Goal: Task Accomplishment & Management: Manage account settings

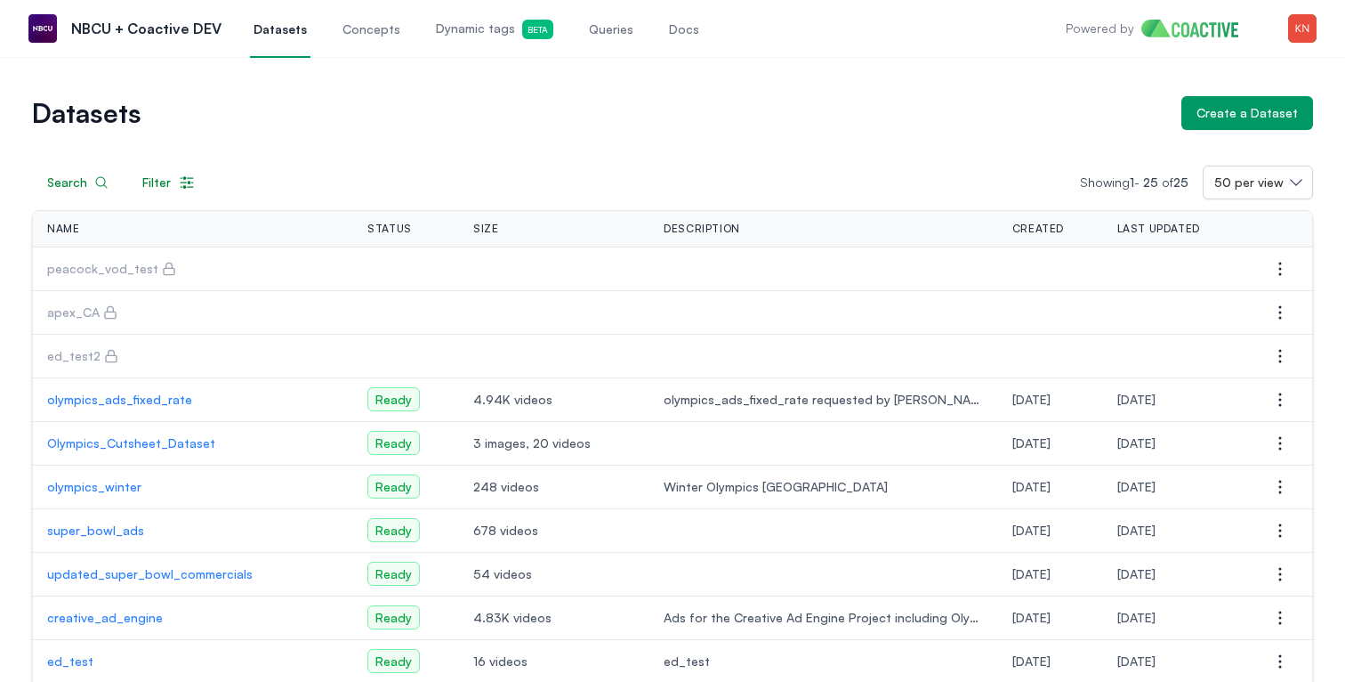
click at [473, 224] on span "Size" at bounding box center [485, 229] width 25 height 14
click at [664, 230] on span "Description" at bounding box center [702, 229] width 77 height 14
click at [1022, 226] on span "Created" at bounding box center [1039, 229] width 52 height 14
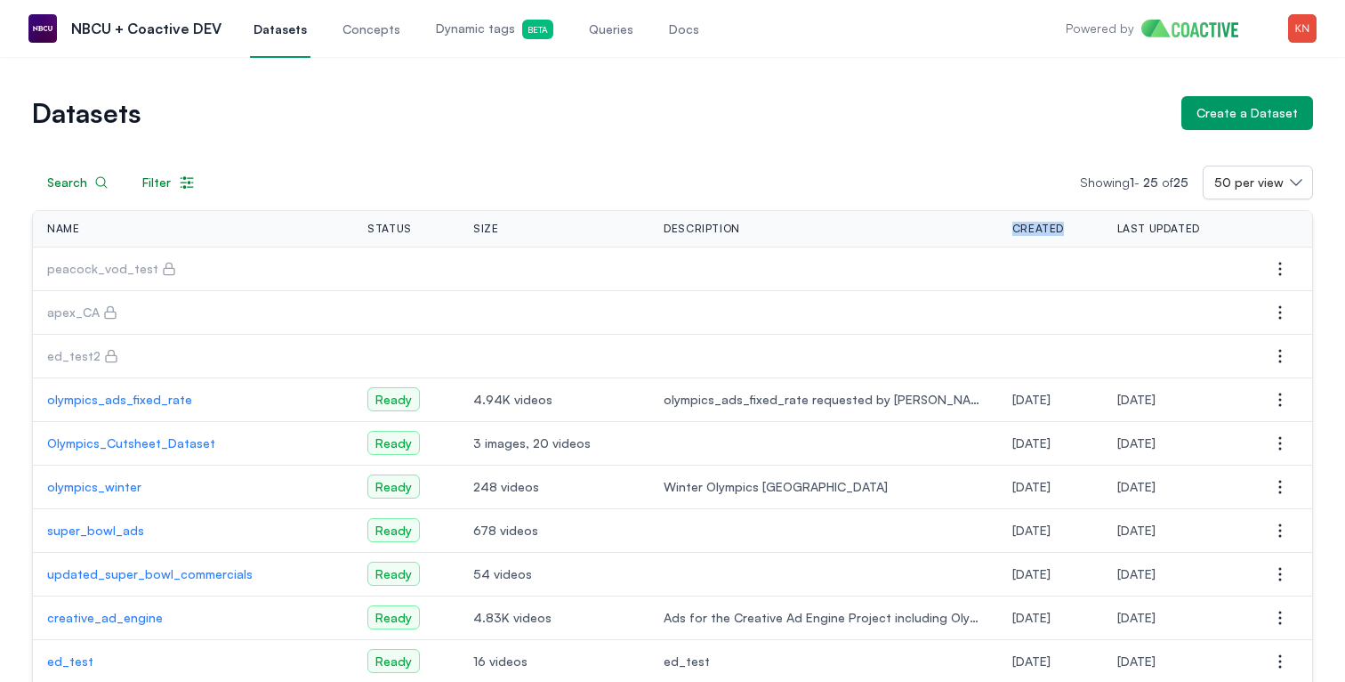
click at [1022, 226] on span "Created" at bounding box center [1039, 229] width 52 height 14
click at [1136, 226] on span "Last Updated" at bounding box center [1159, 229] width 83 height 14
click at [1306, 21] on img "button" at bounding box center [1302, 28] width 28 height 28
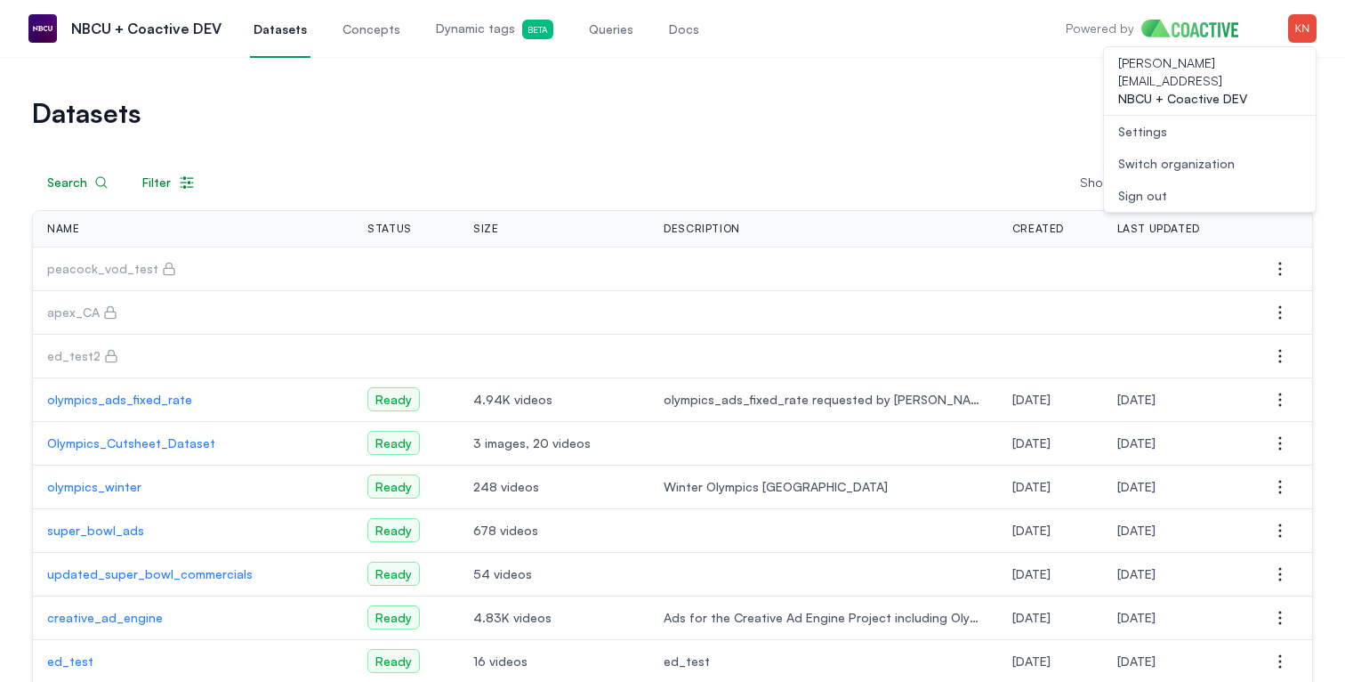
click at [1182, 121] on link "Settings" at bounding box center [1210, 132] width 212 height 32
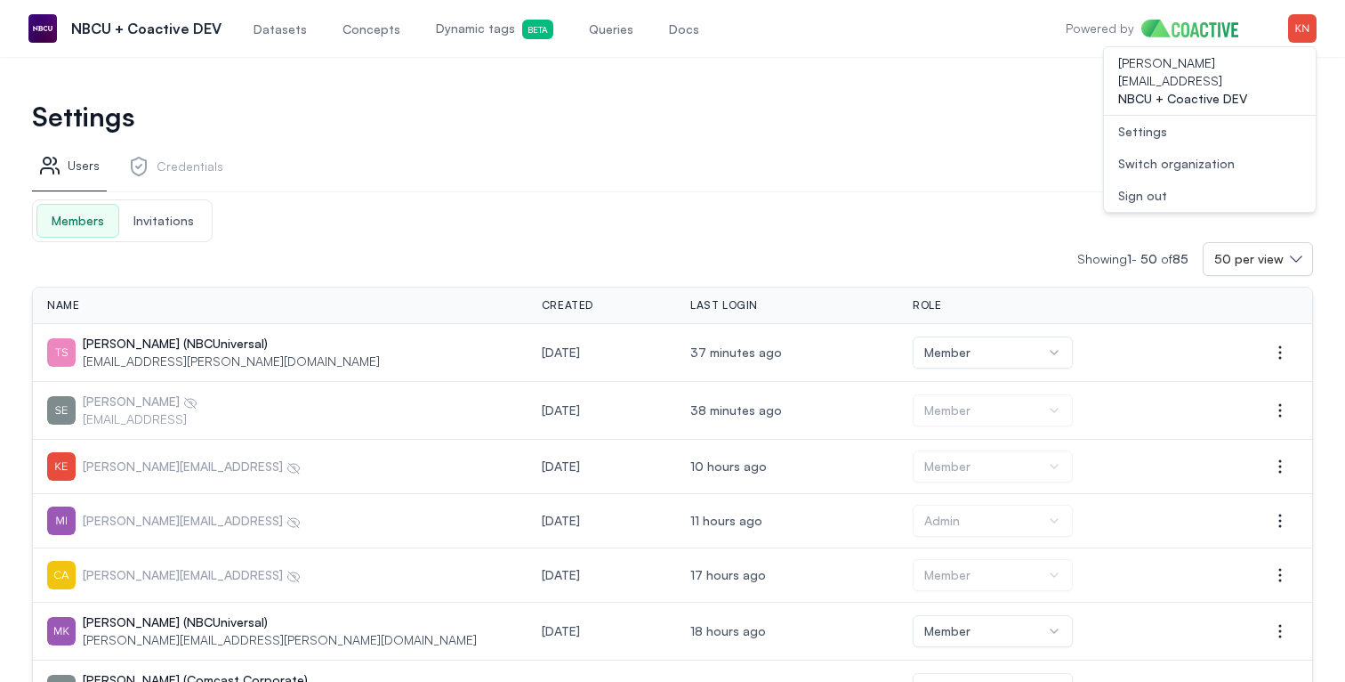
click at [176, 148] on link "Credentials" at bounding box center [175, 170] width 109 height 44
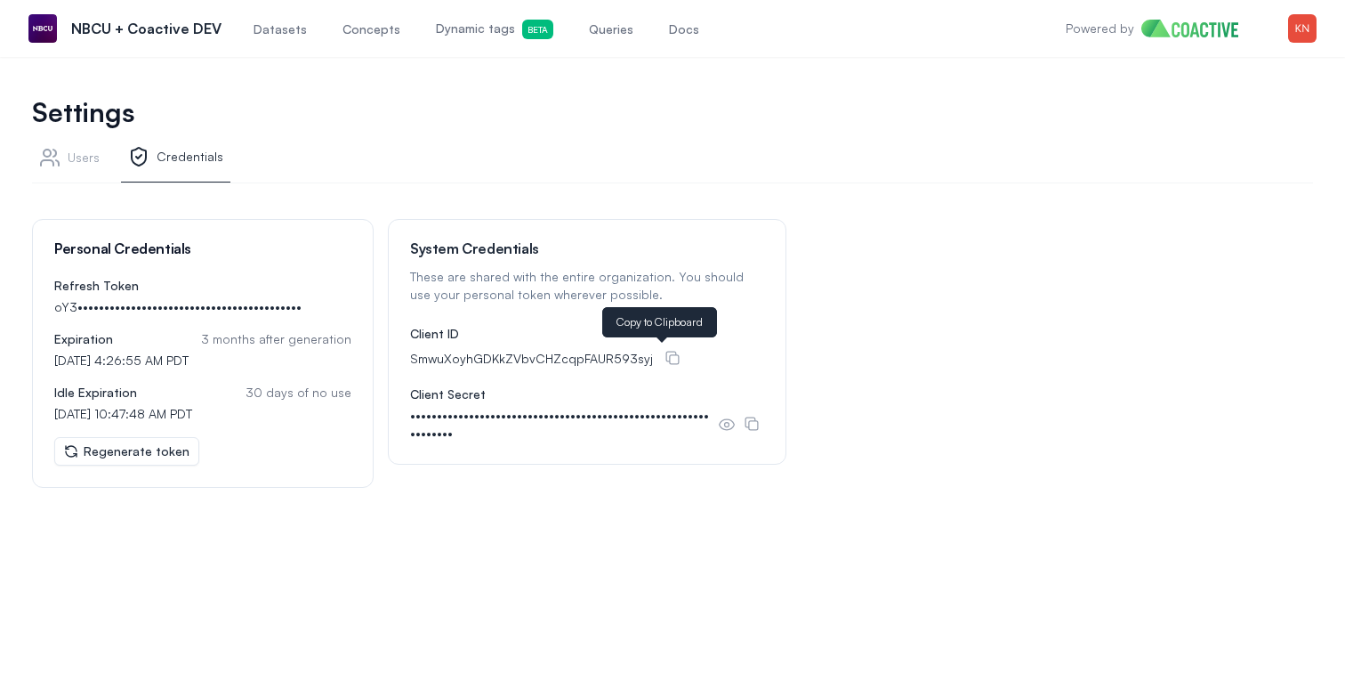
click at [666, 357] on icon at bounding box center [673, 358] width 18 height 18
click at [746, 415] on icon at bounding box center [752, 424] width 18 height 18
click at [276, 26] on span "Datasets" at bounding box center [280, 29] width 53 height 18
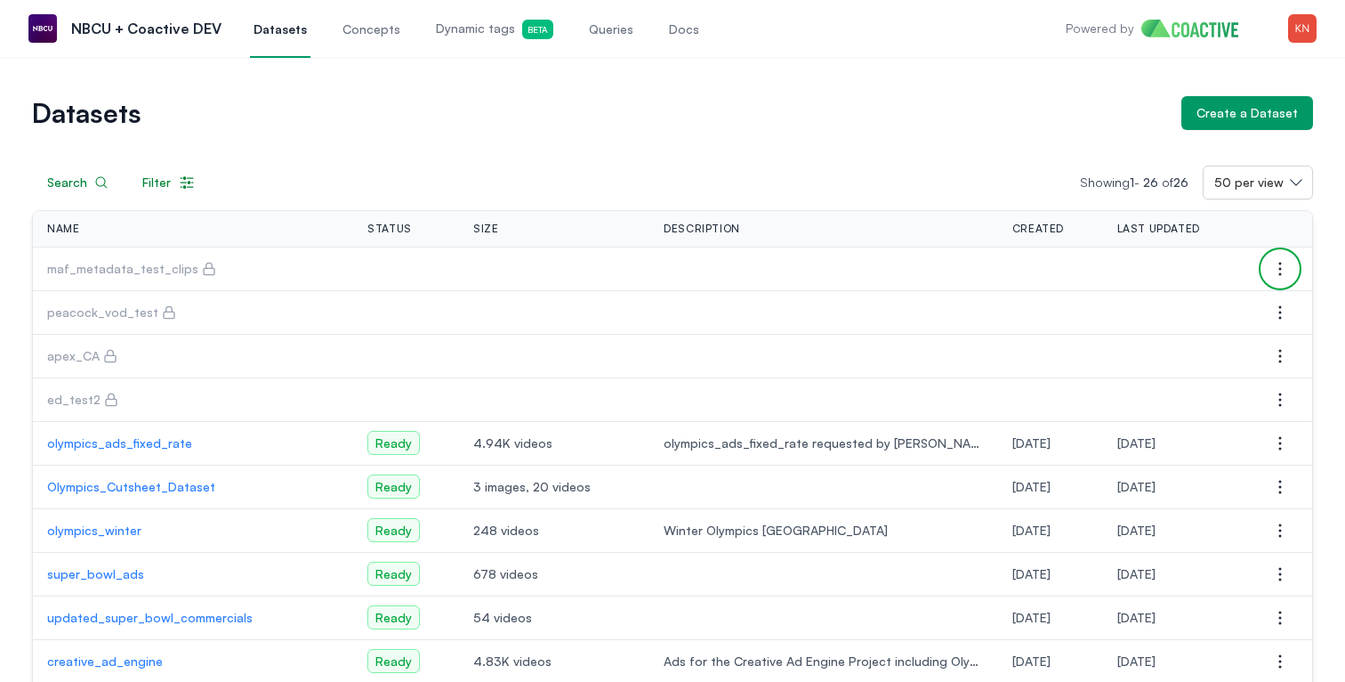
click at [1280, 268] on icon "button" at bounding box center [1281, 268] width 2 height 12
click at [1233, 301] on button "Manage permissions" at bounding box center [1191, 304] width 199 height 32
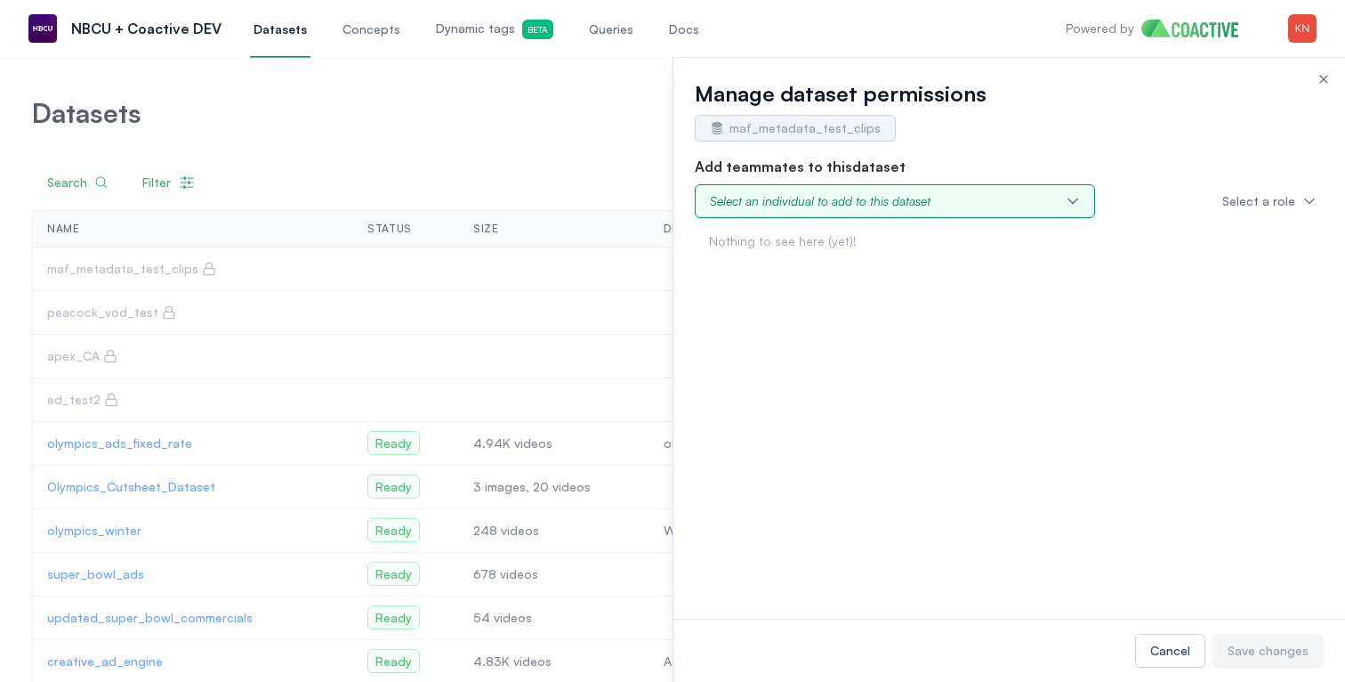
click at [908, 203] on div "Select an individual to add to this dataset" at bounding box center [820, 201] width 221 height 18
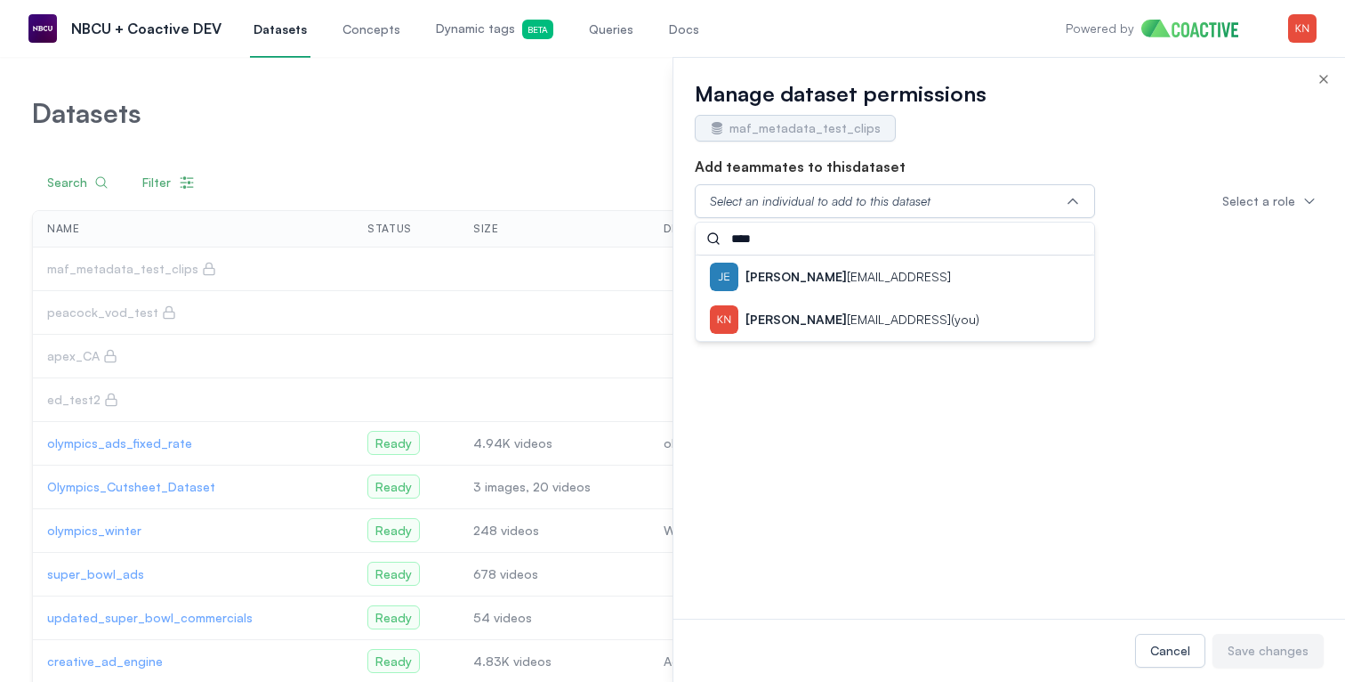
type input "****"
click at [865, 312] on p "[PERSON_NAME] [PERSON_NAME][EMAIL_ADDRESS] (you)" at bounding box center [863, 320] width 234 height 18
click at [1270, 246] on div "Viewer" at bounding box center [1249, 248] width 135 height 32
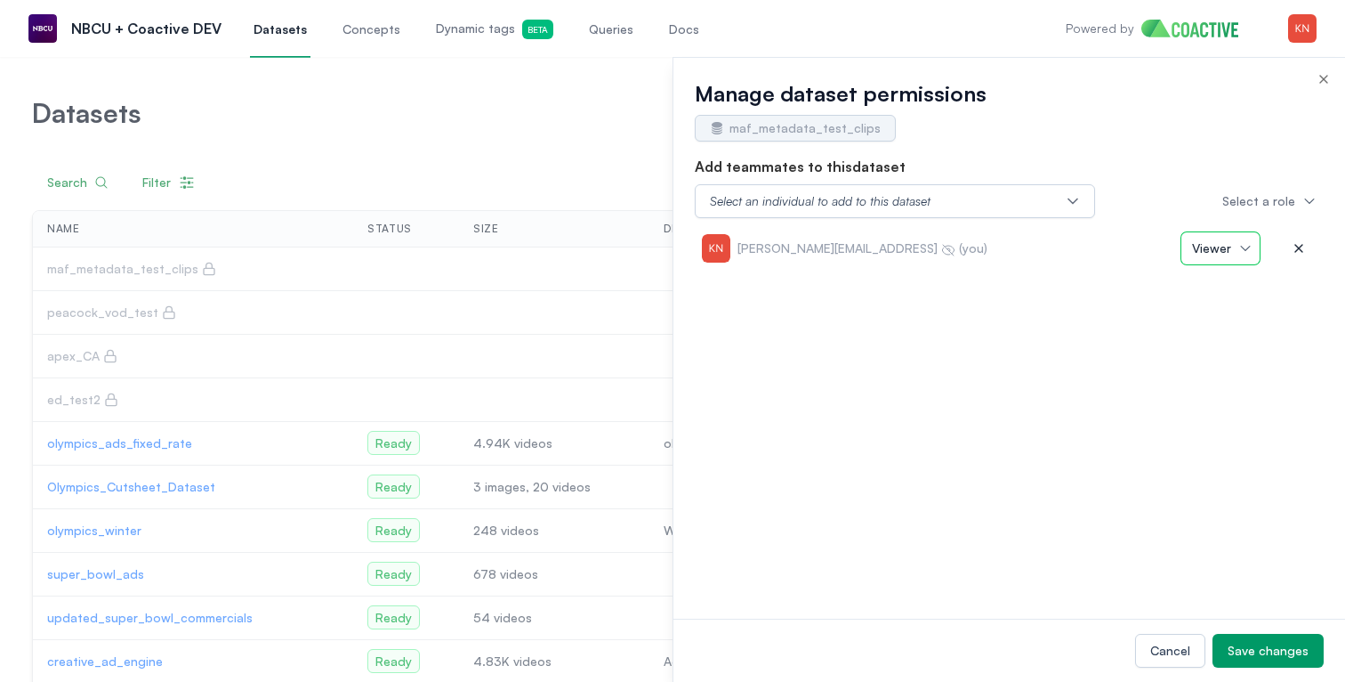
click at [1247, 246] on button "Viewer" at bounding box center [1221, 248] width 78 height 32
click at [1241, 254] on button "Viewer" at bounding box center [1221, 248] width 78 height 32
click at [1241, 248] on button "Viewer" at bounding box center [1221, 248] width 78 height 32
click at [945, 225] on div "[PERSON_NAME][EMAIL_ADDRESS] (you) Viewer Admin Editor Viewer" at bounding box center [1009, 248] width 629 height 46
click at [1304, 244] on button at bounding box center [1299, 248] width 36 height 32
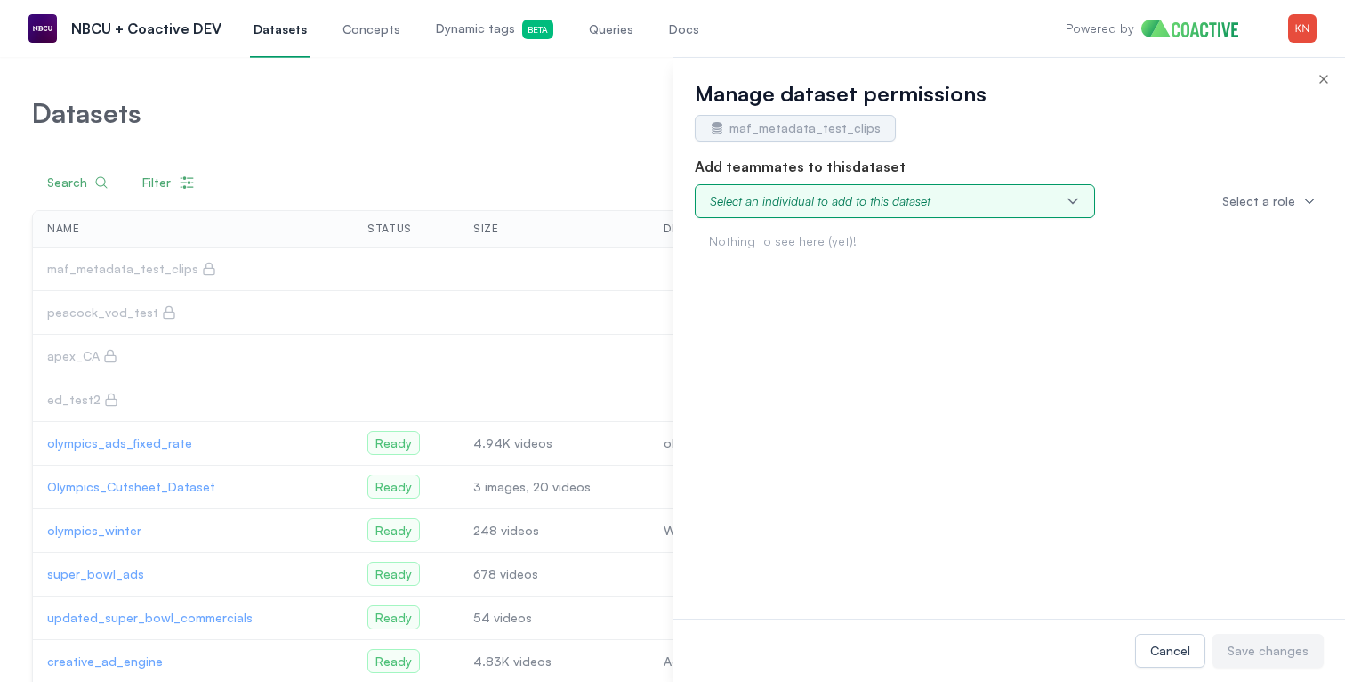
click at [933, 199] on button "Select an individual to add to this dataset" at bounding box center [895, 201] width 400 height 34
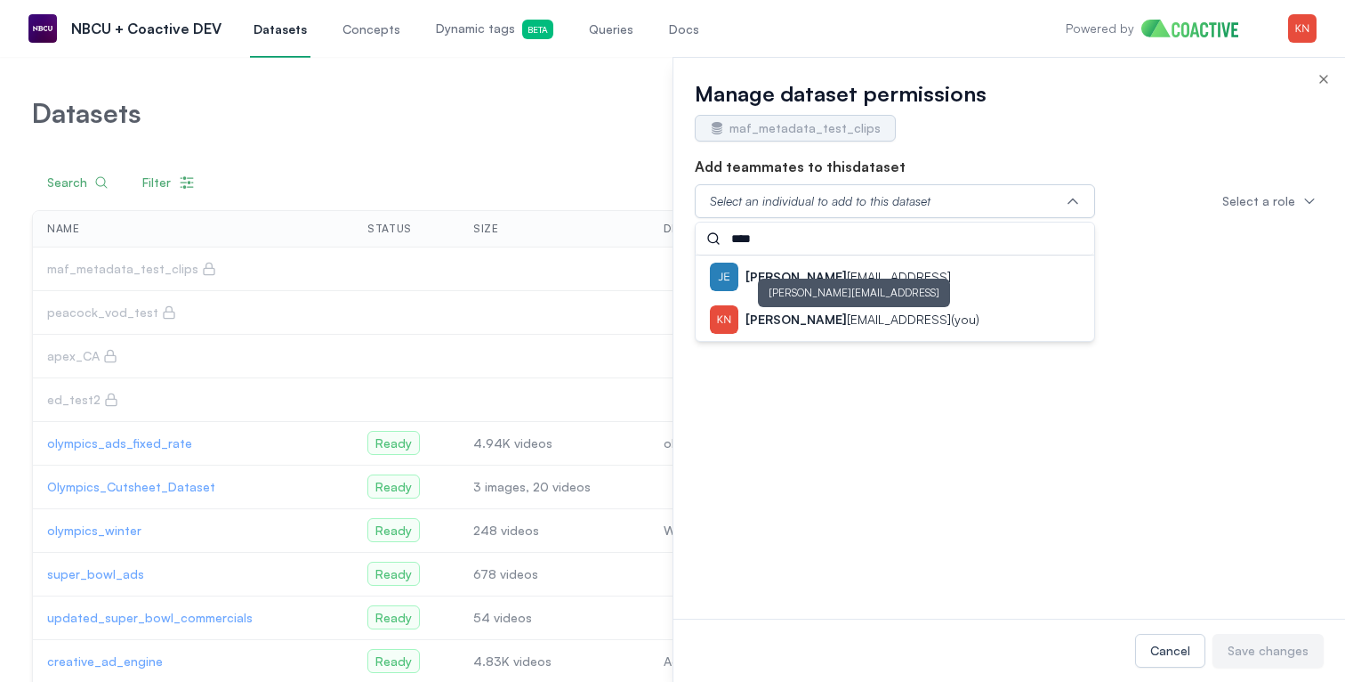
type input "****"
click at [803, 317] on p "[PERSON_NAME] [PERSON_NAME][EMAIL_ADDRESS] (you)" at bounding box center [863, 320] width 234 height 18
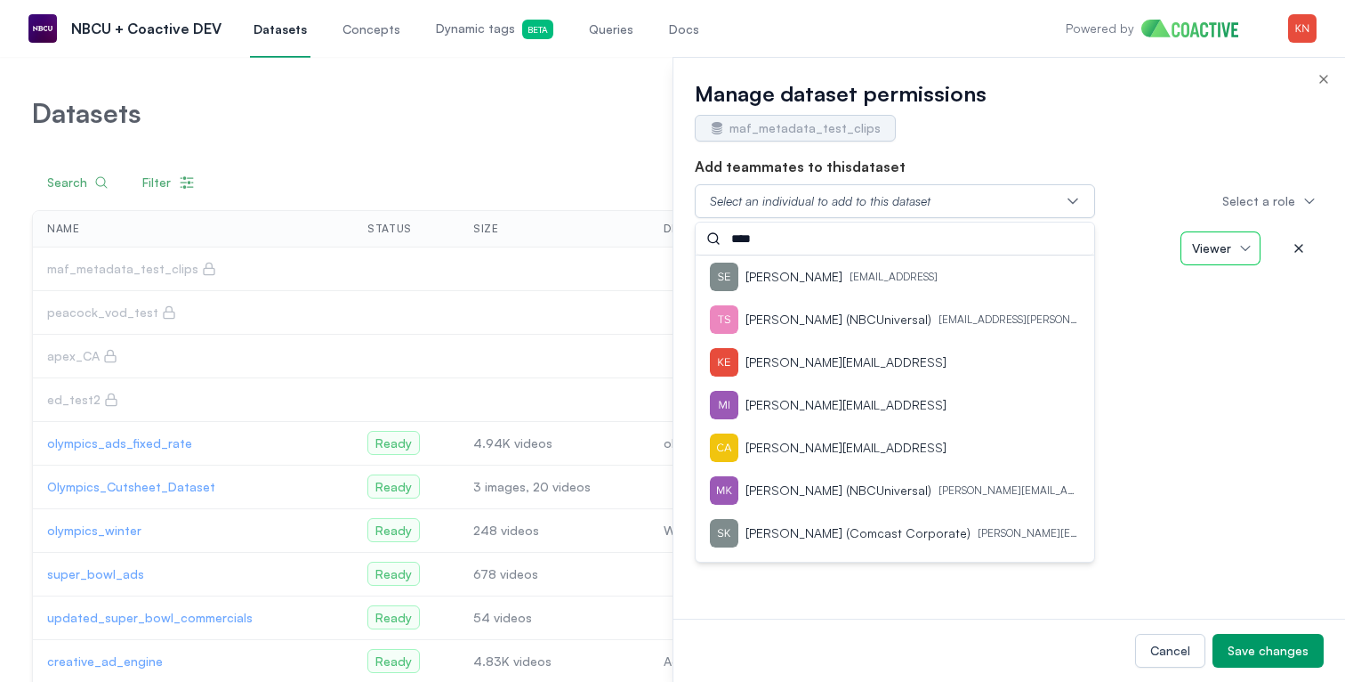
click at [1215, 251] on span "Viewer" at bounding box center [1211, 248] width 39 height 18
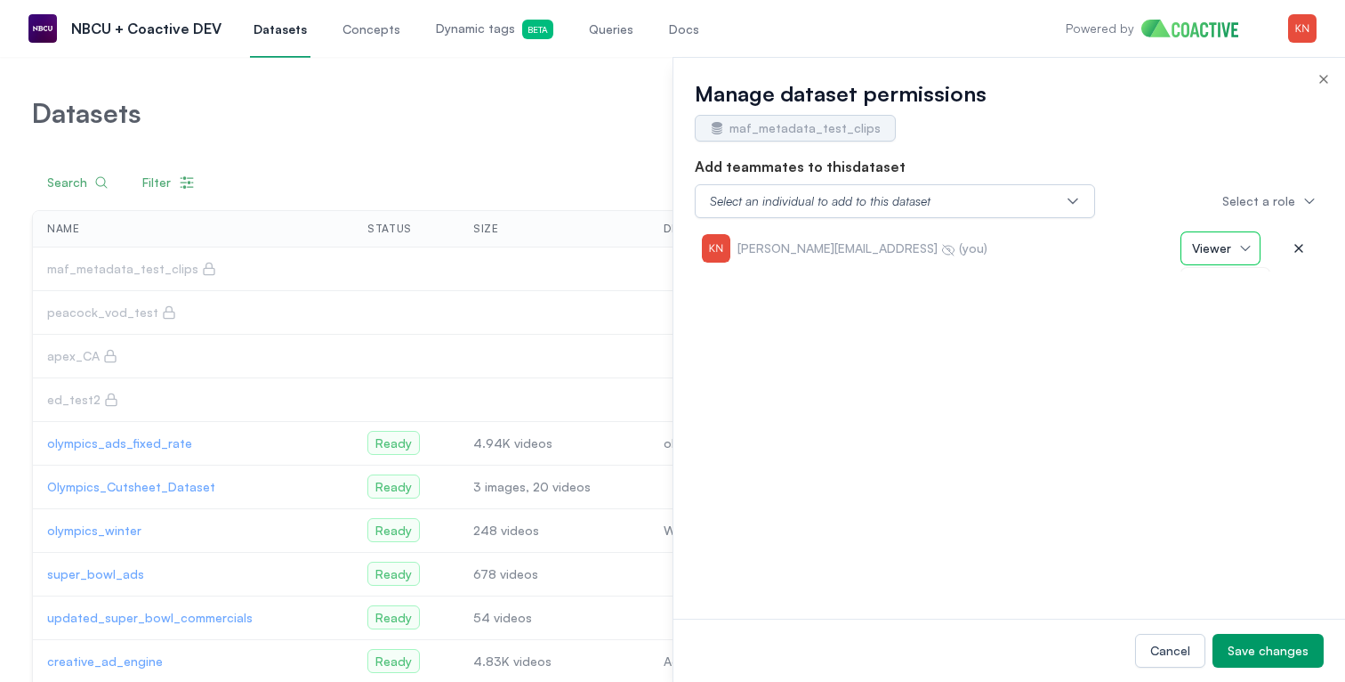
click at [1229, 251] on span "Viewer" at bounding box center [1211, 248] width 39 height 18
click at [1271, 657] on div "Save changes" at bounding box center [1268, 651] width 81 height 18
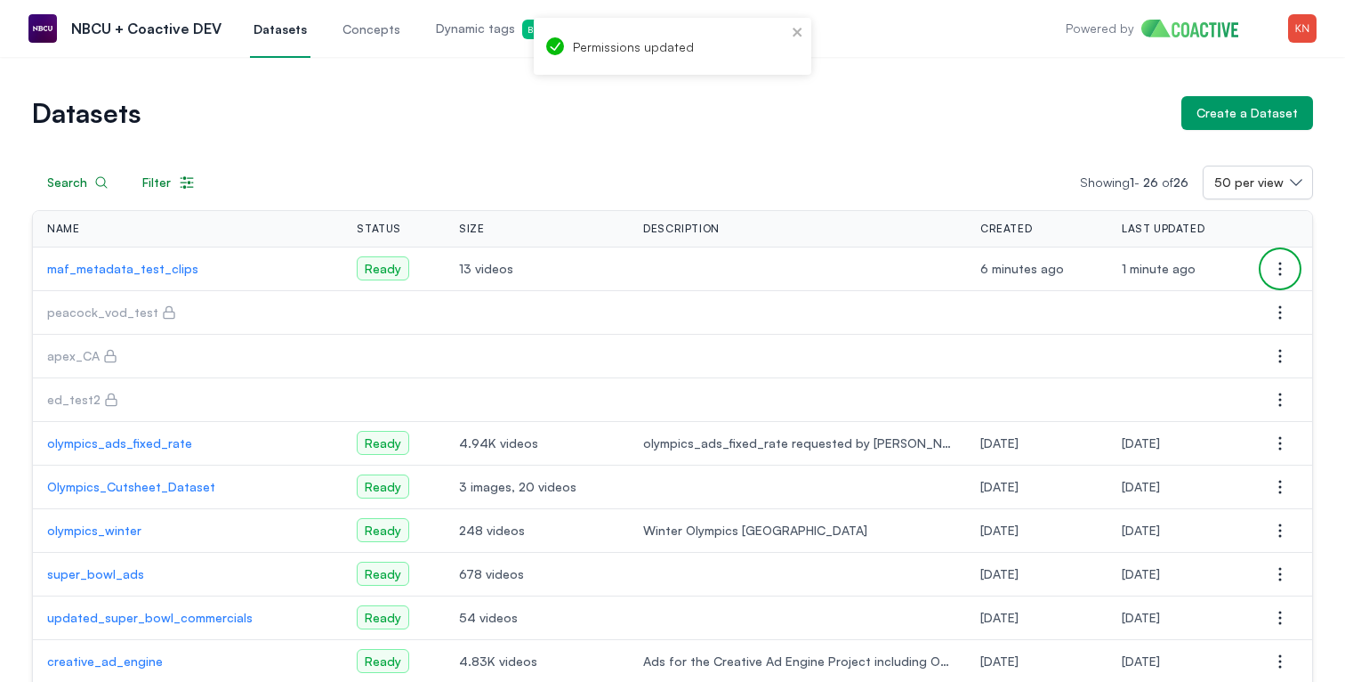
click at [1281, 273] on icon "button" at bounding box center [1281, 268] width 2 height 12
click at [1207, 299] on span "Manage permissions" at bounding box center [1165, 304] width 118 height 18
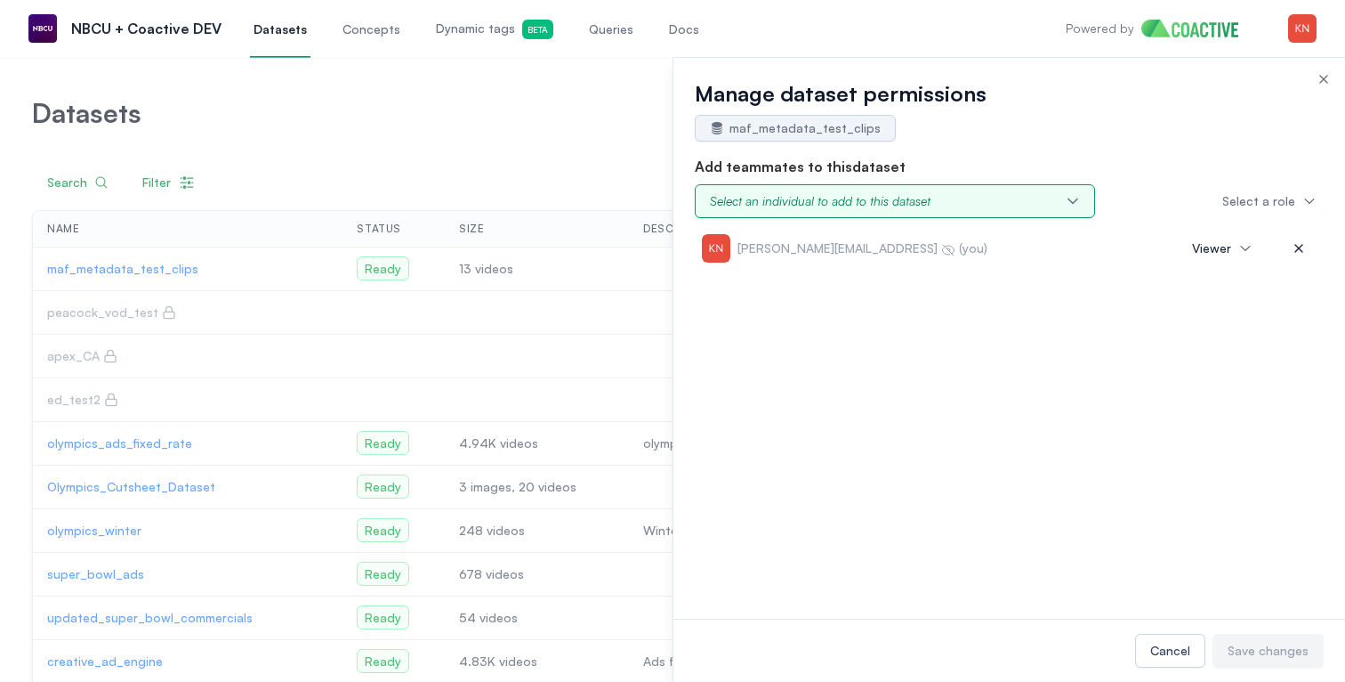
click at [930, 188] on button "Select an individual to add to this dataset" at bounding box center [895, 201] width 400 height 34
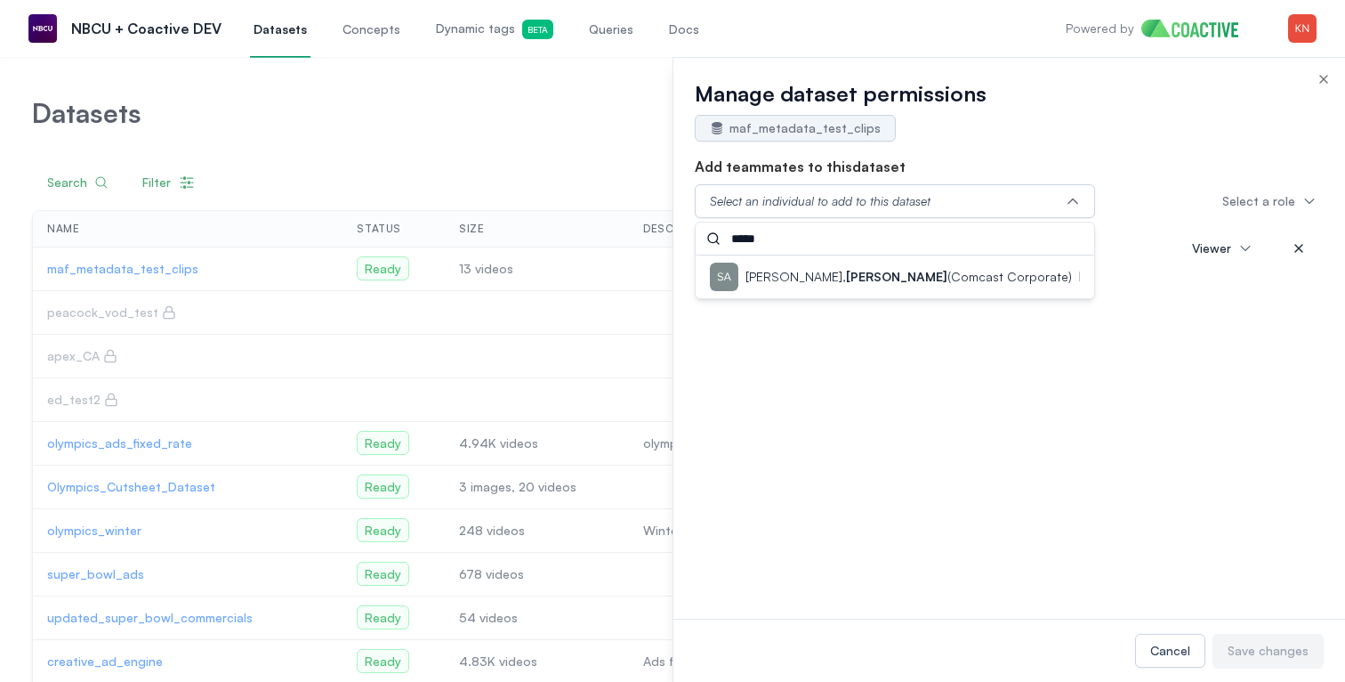
type input "*****"
click at [877, 282] on p "[PERSON_NAME] (Comcast Corporate)" at bounding box center [909, 277] width 327 height 18
click at [1217, 289] on span "Viewer" at bounding box center [1211, 298] width 39 height 18
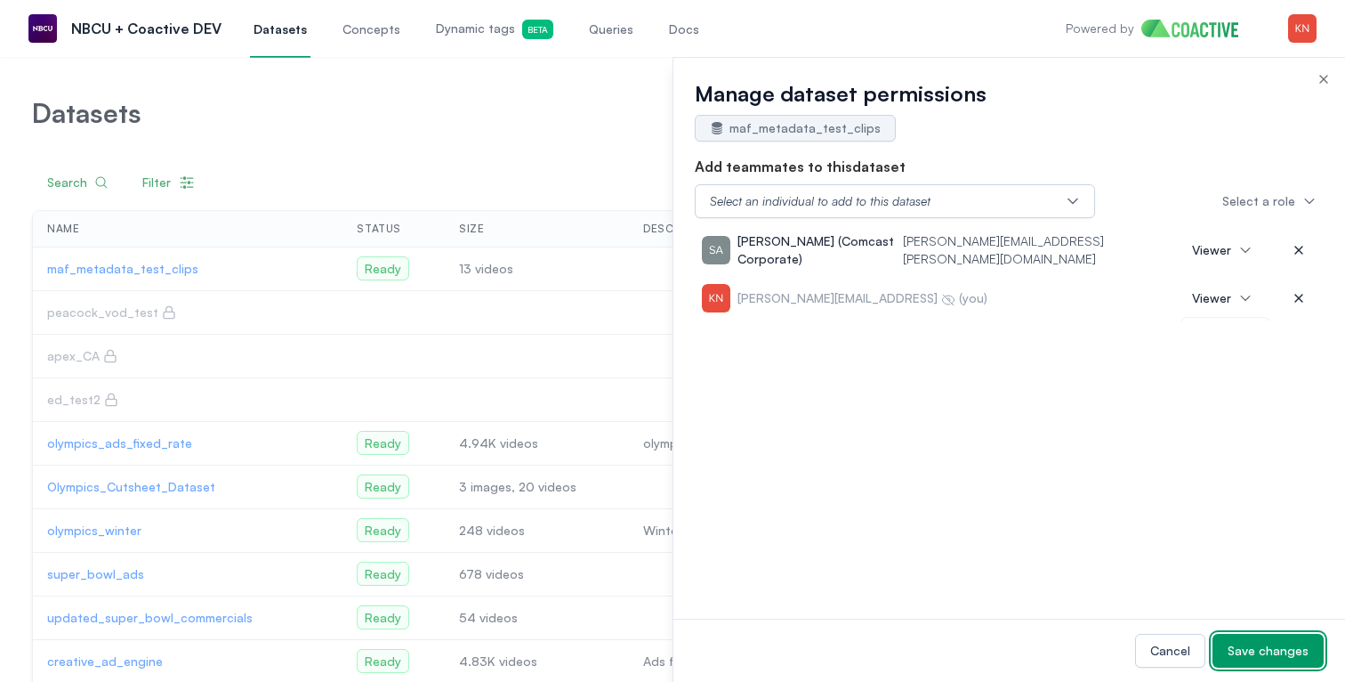
click at [1272, 656] on div "Save changes" at bounding box center [1268, 651] width 81 height 18
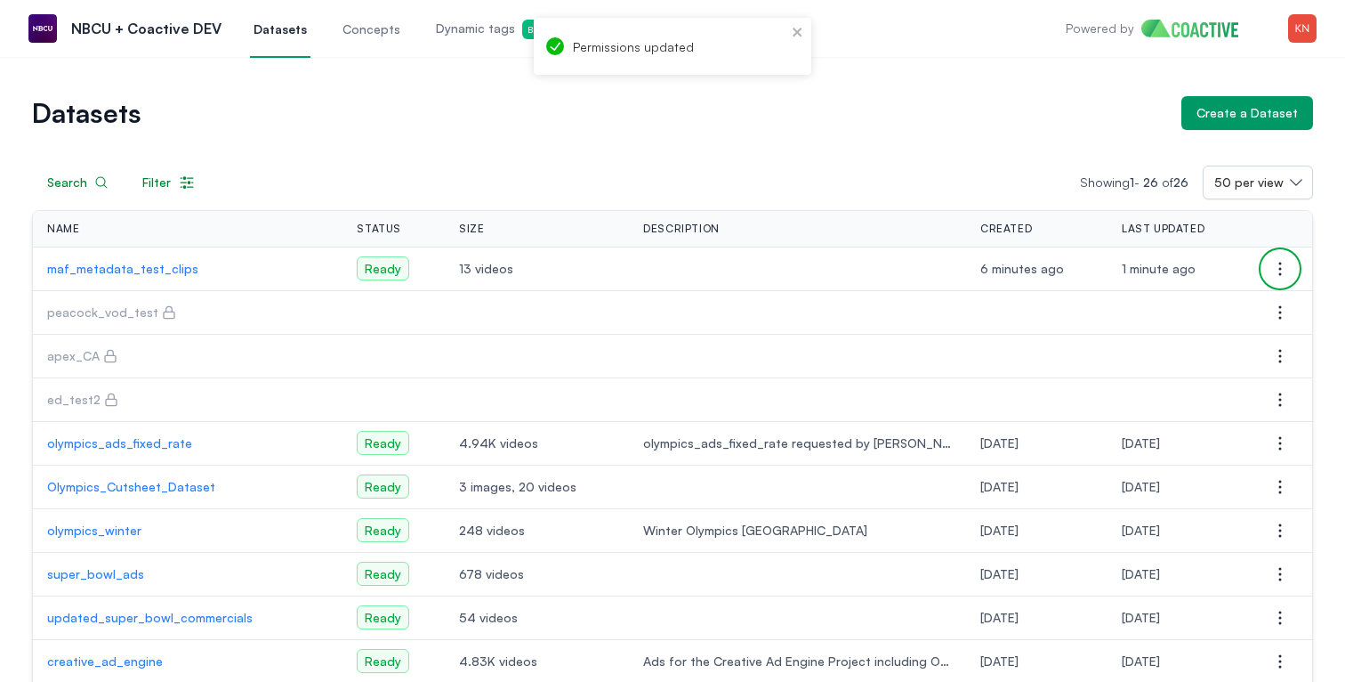
click at [1277, 266] on icon "button" at bounding box center [1280, 268] width 21 height 21
click at [1196, 298] on span "Manage permissions" at bounding box center [1165, 304] width 118 height 18
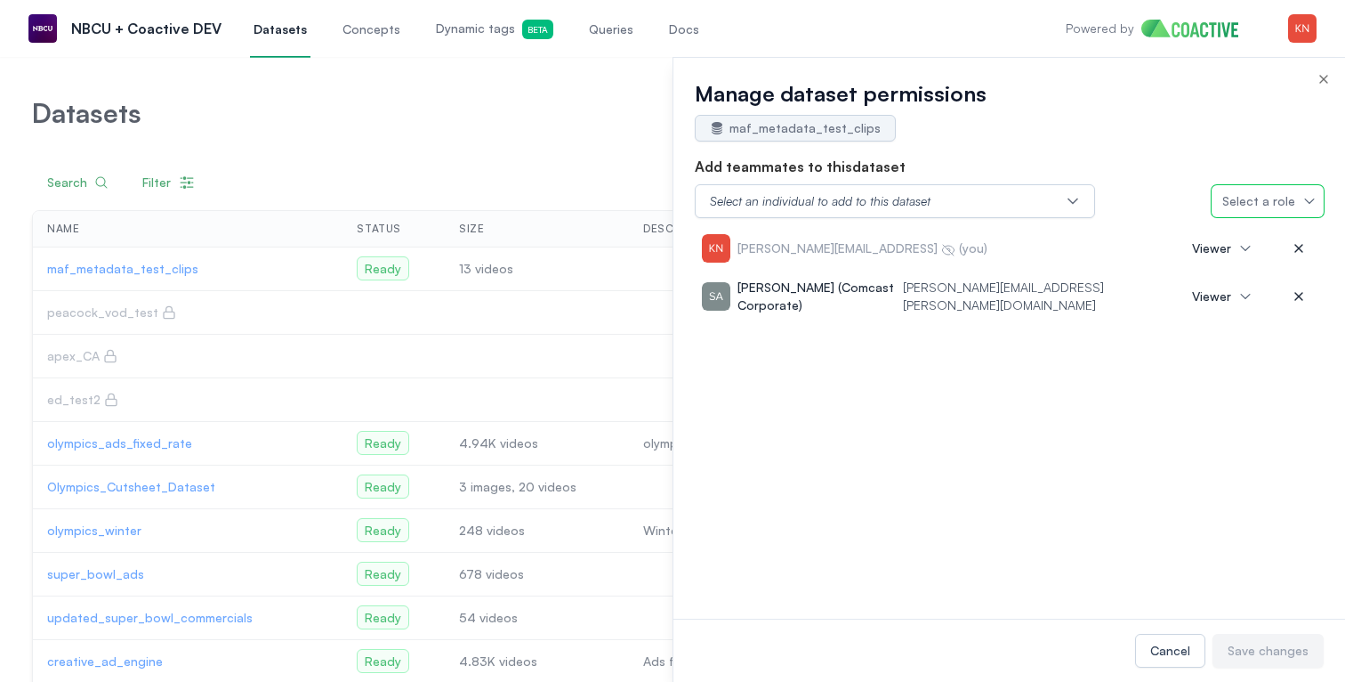
click at [1272, 195] on span "Select a role" at bounding box center [1259, 201] width 73 height 18
click at [1265, 235] on span "Admin" at bounding box center [1248, 240] width 36 height 18
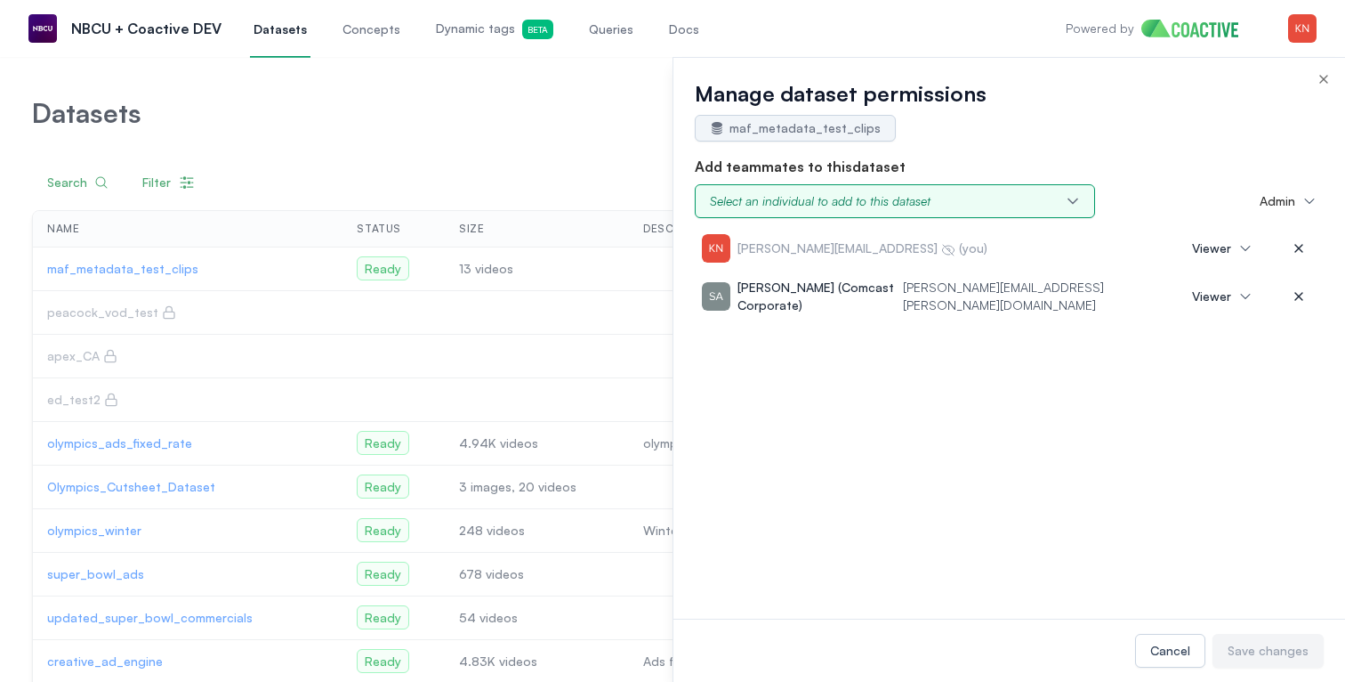
click at [1023, 199] on button "Select an individual to add to this dataset" at bounding box center [895, 201] width 400 height 34
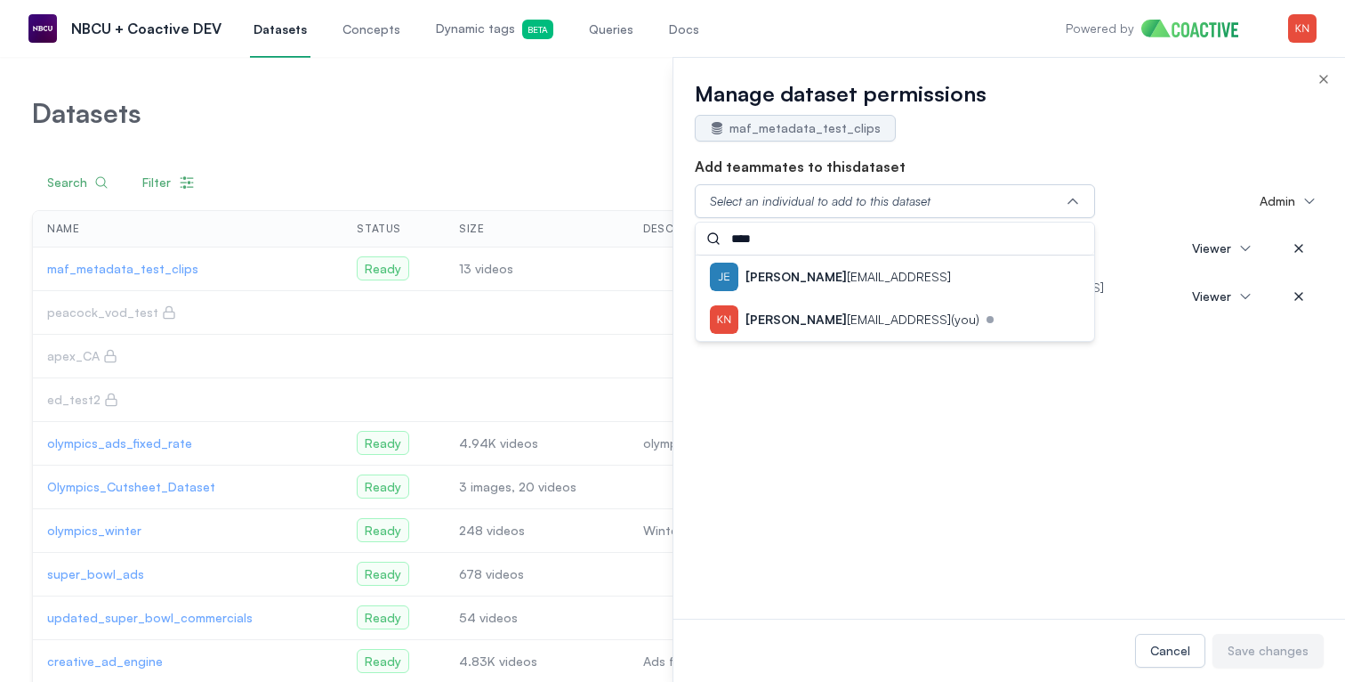
type input "****"
click at [895, 327] on div "[PERSON_NAME] [PERSON_NAME][EMAIL_ADDRESS] (you)" at bounding box center [895, 319] width 370 height 28
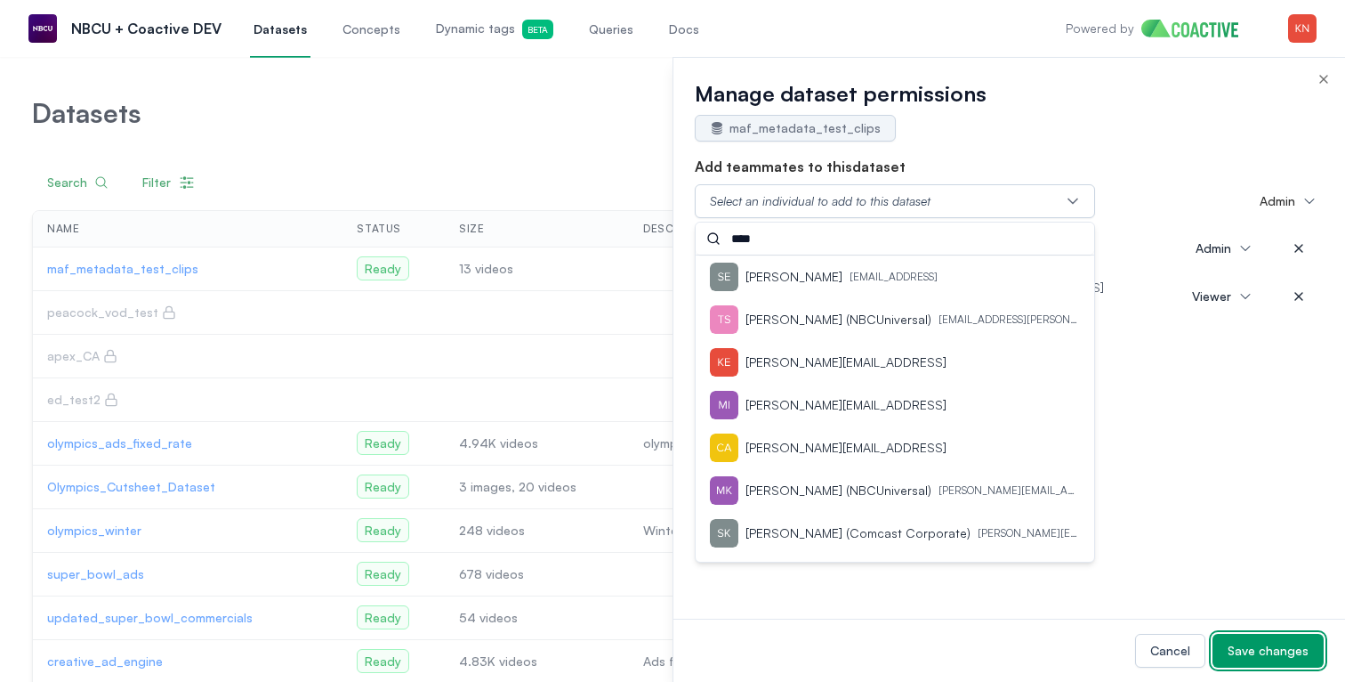
click at [1235, 647] on div "Save changes" at bounding box center [1268, 651] width 81 height 18
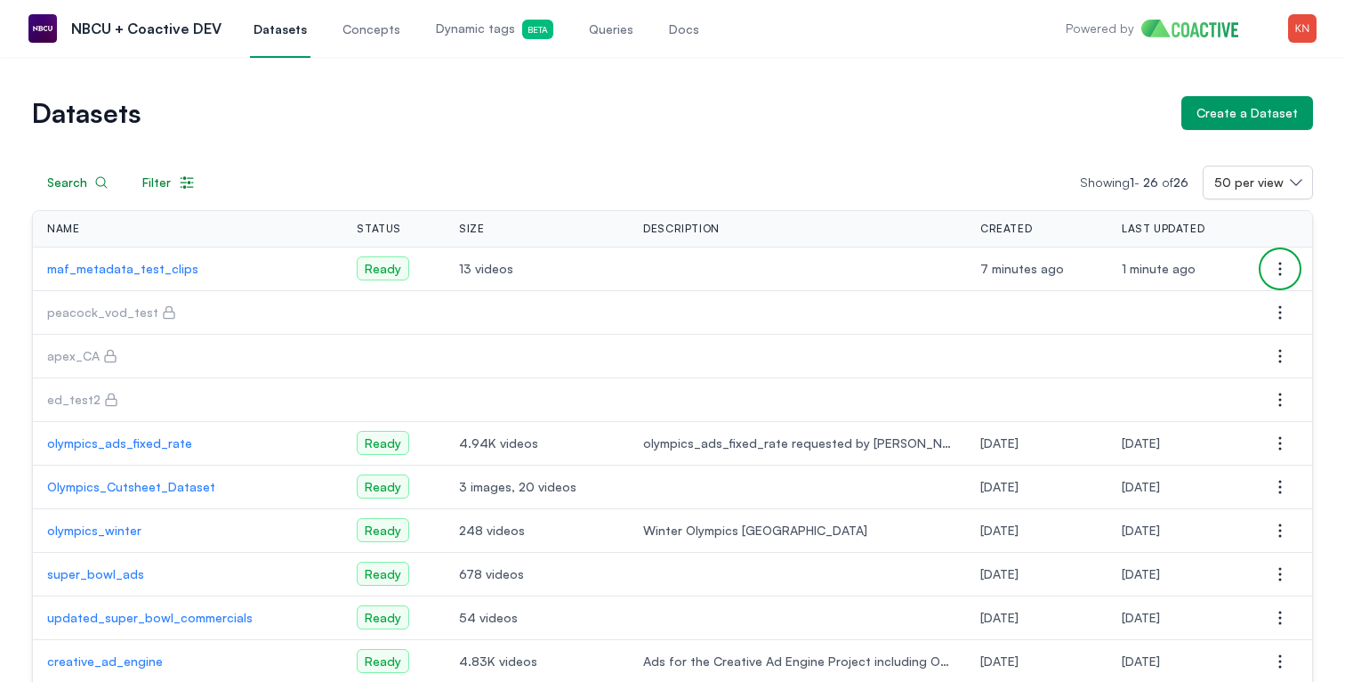
click at [1284, 279] on button "Open options" at bounding box center [1281, 269] width 36 height 36
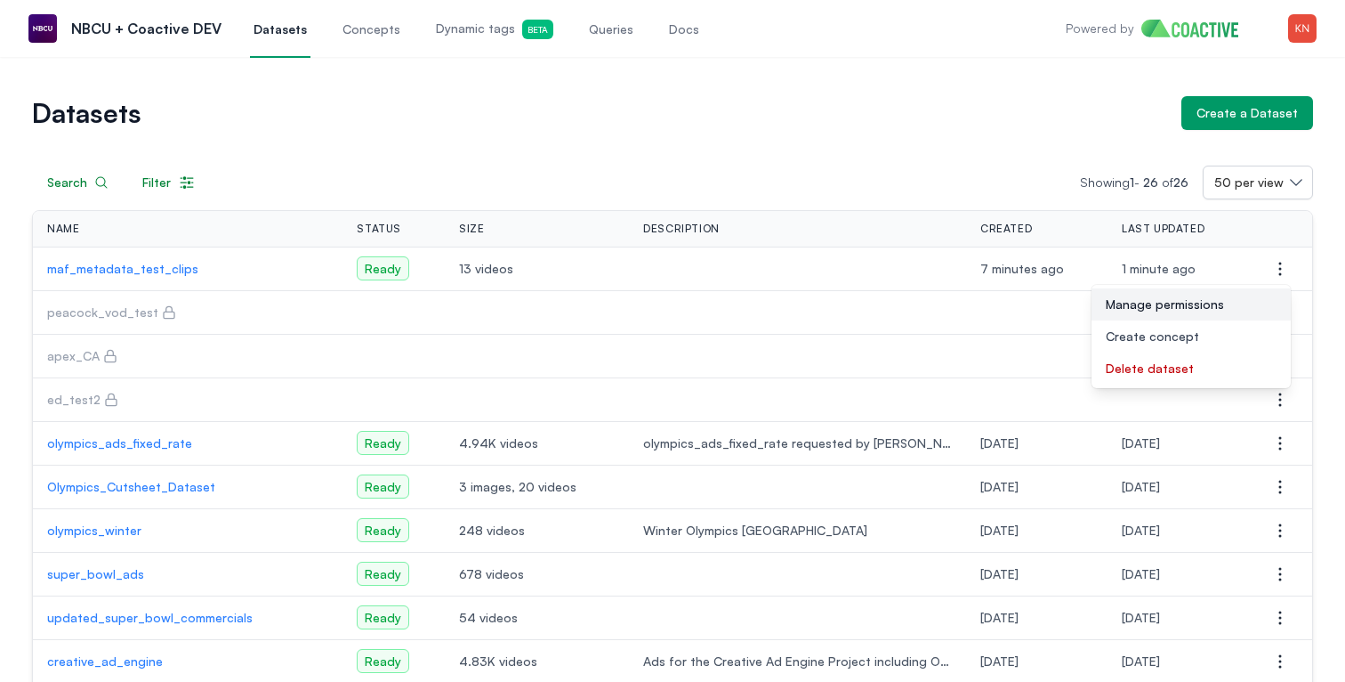
click at [1233, 306] on button "Manage permissions" at bounding box center [1191, 304] width 199 height 32
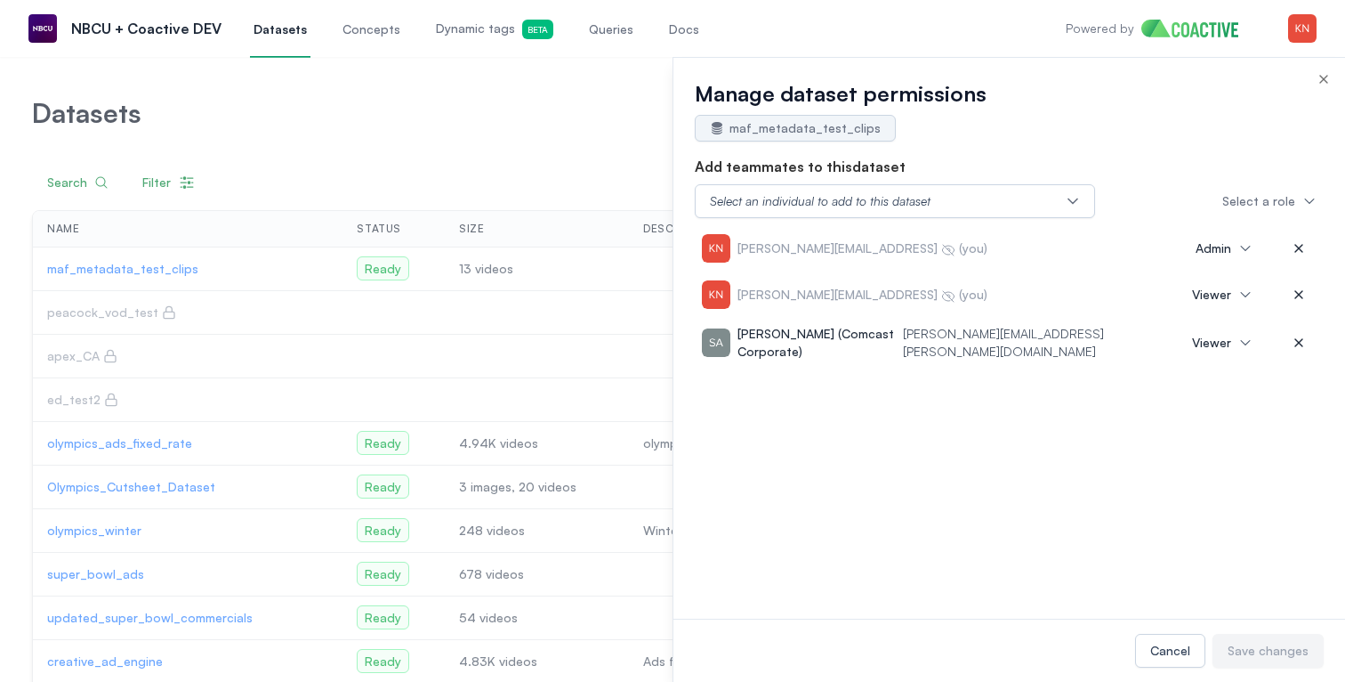
click at [1300, 296] on button at bounding box center [1299, 295] width 36 height 32
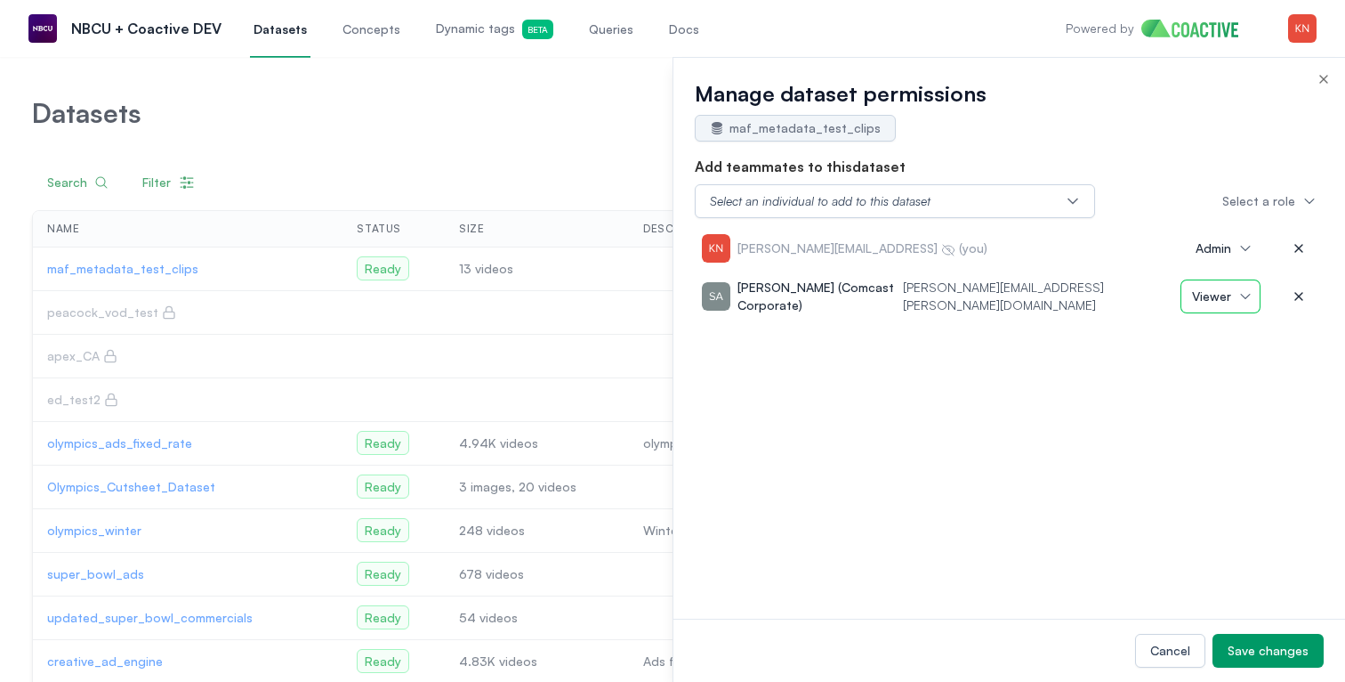
click at [1233, 284] on button "Viewer" at bounding box center [1221, 296] width 78 height 32
click at [1241, 649] on div "Save changes" at bounding box center [1268, 651] width 81 height 18
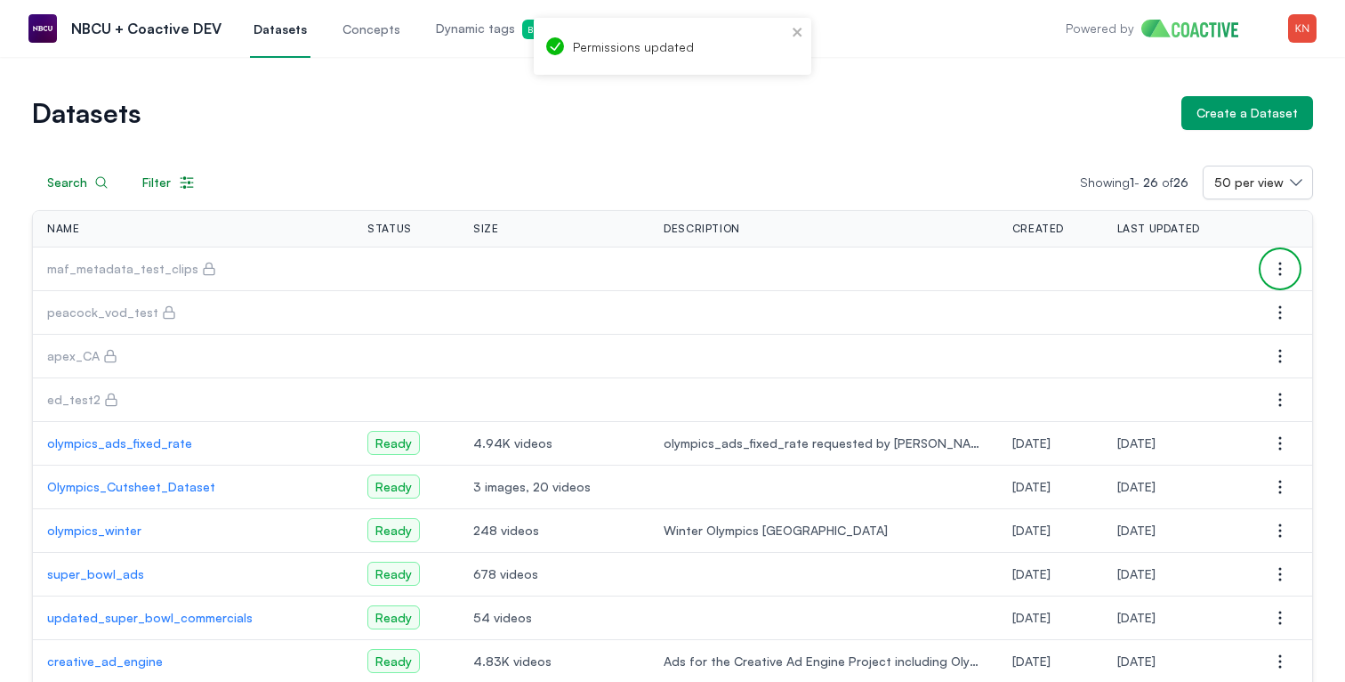
click at [1280, 274] on icon "button" at bounding box center [1281, 268] width 2 height 12
click at [1235, 312] on button "Manage permissions" at bounding box center [1191, 304] width 199 height 32
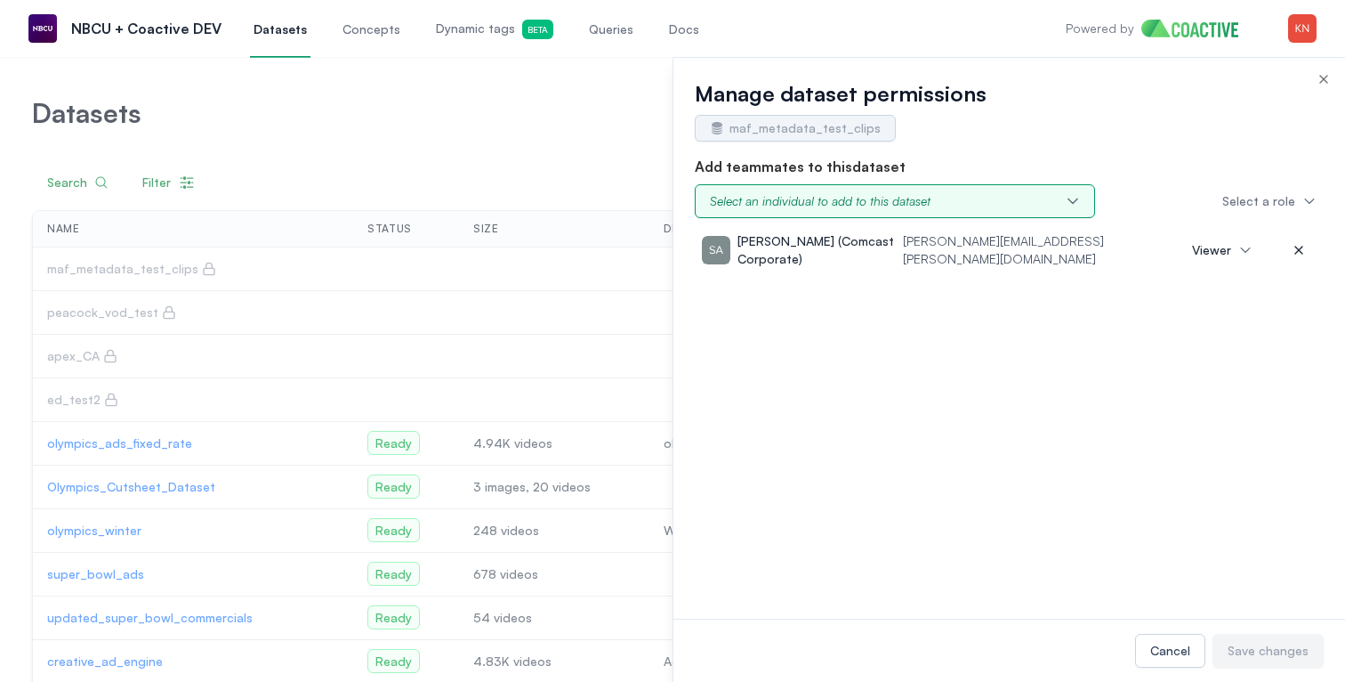
click at [968, 203] on button "Select an individual to add to this dataset" at bounding box center [895, 201] width 400 height 34
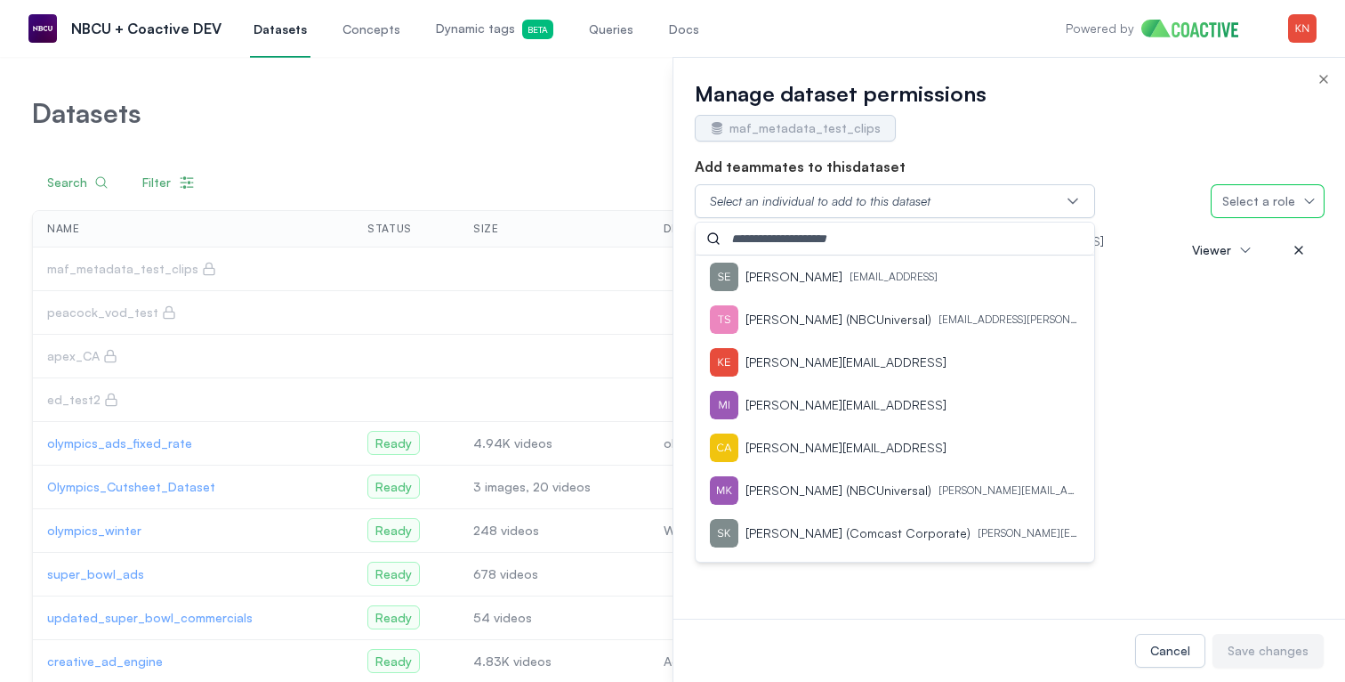
click at [1227, 206] on span "Select a role" at bounding box center [1259, 201] width 73 height 18
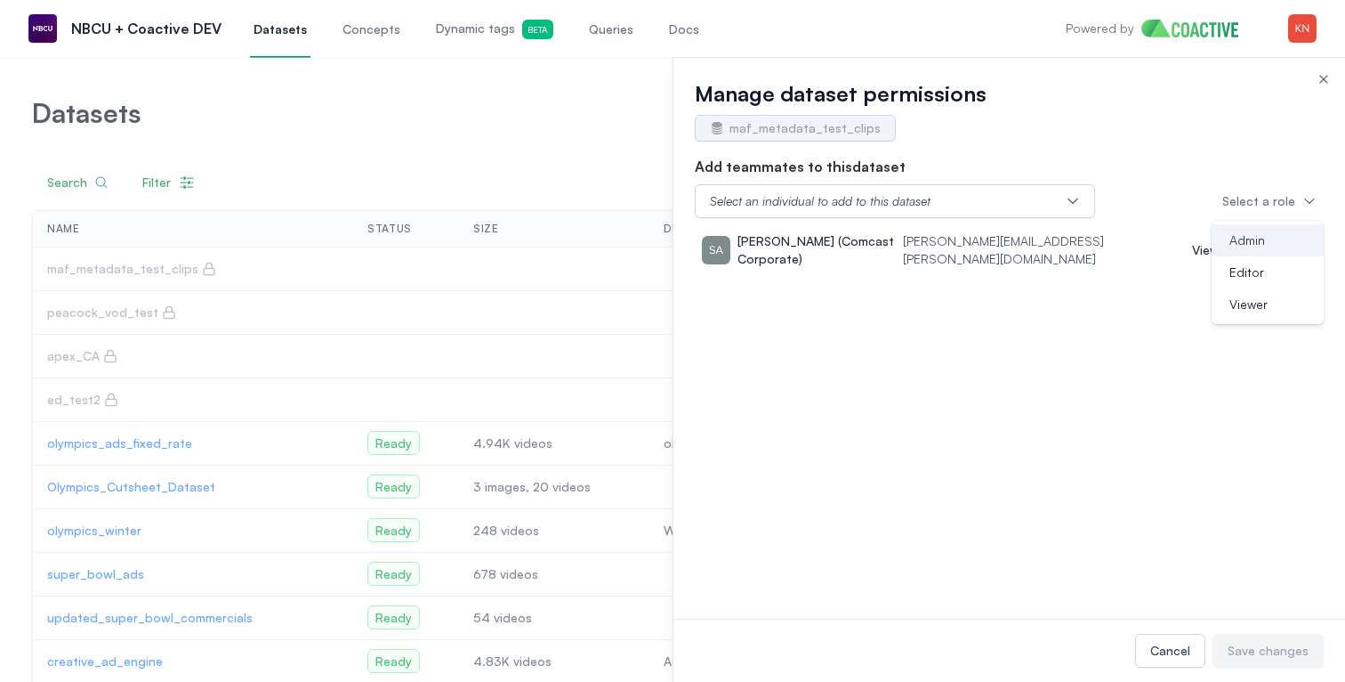
click at [1225, 234] on li "Admin" at bounding box center [1268, 240] width 112 height 32
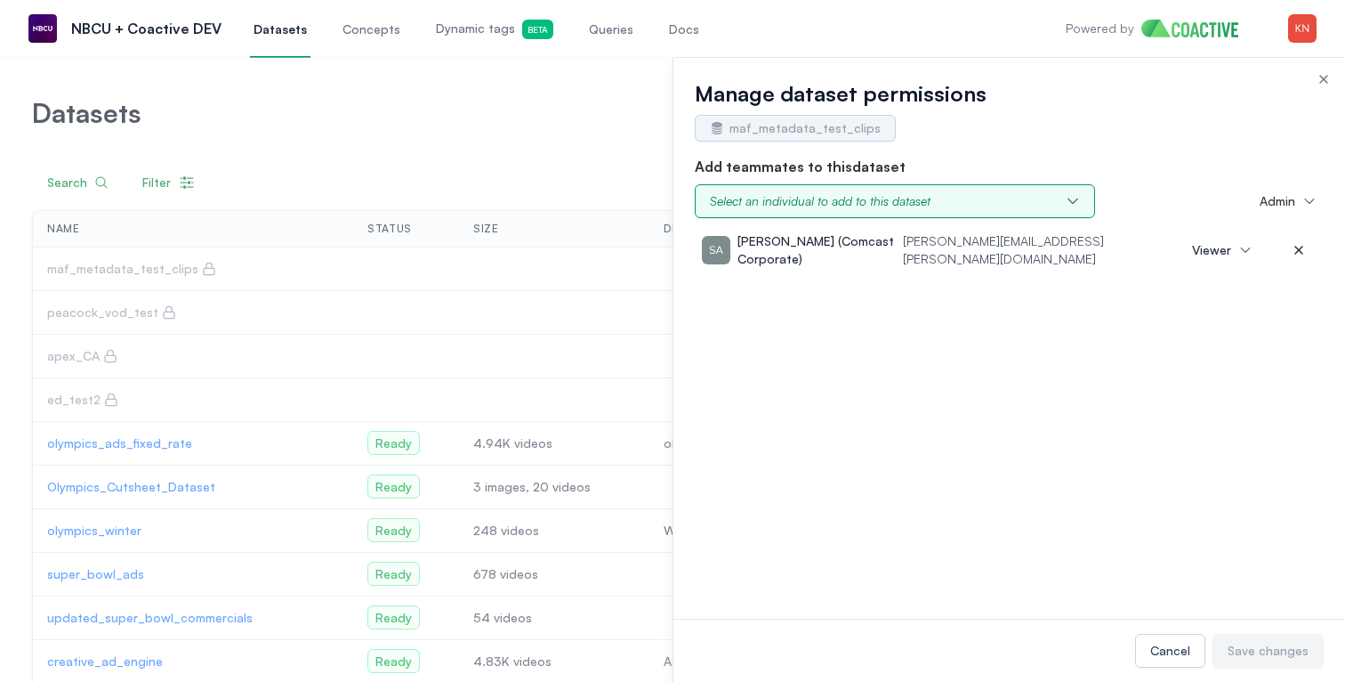
click at [1041, 200] on button "Select an individual to add to this dataset" at bounding box center [895, 201] width 400 height 34
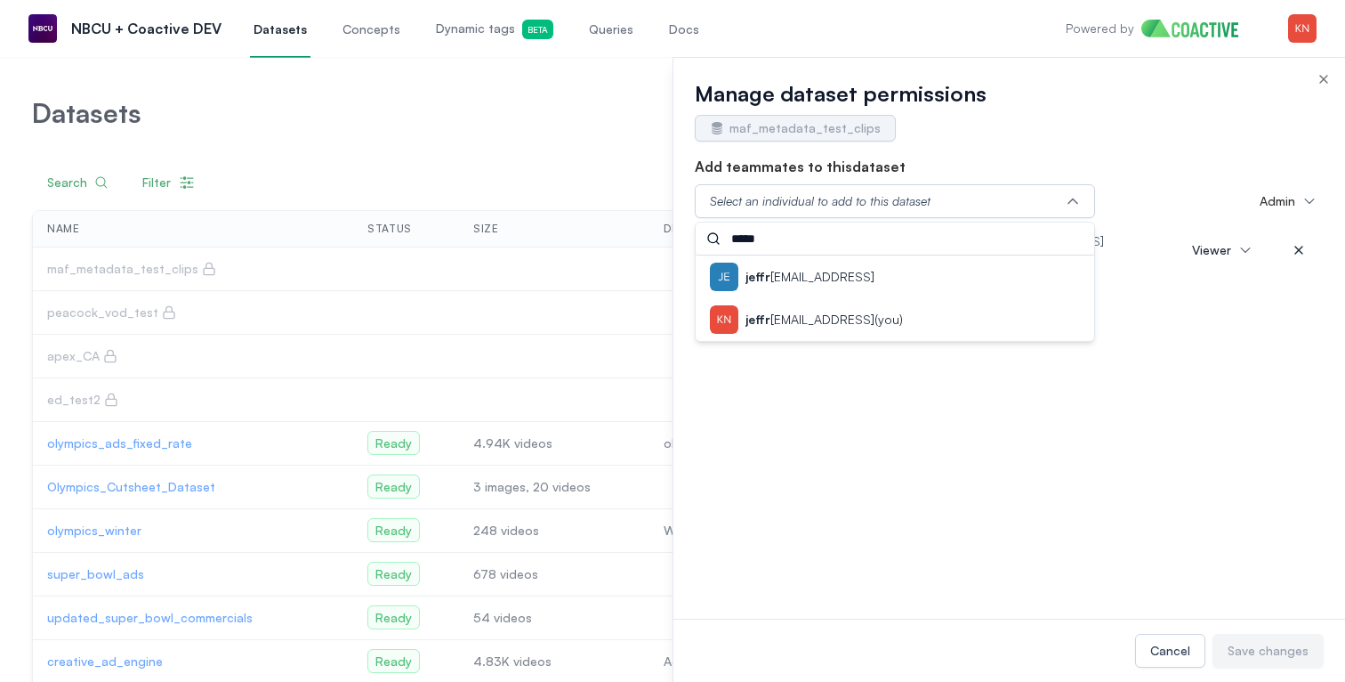
type input "*****"
click at [845, 326] on p "jeffr [EMAIL_ADDRESS] (you)" at bounding box center [824, 320] width 157 height 18
click at [1206, 432] on div "[PERSON_NAME][EMAIL_ADDRESS] (you) [PERSON_NAME] (Comcast Corporate) [PERSON_NA…" at bounding box center [1009, 421] width 629 height 393
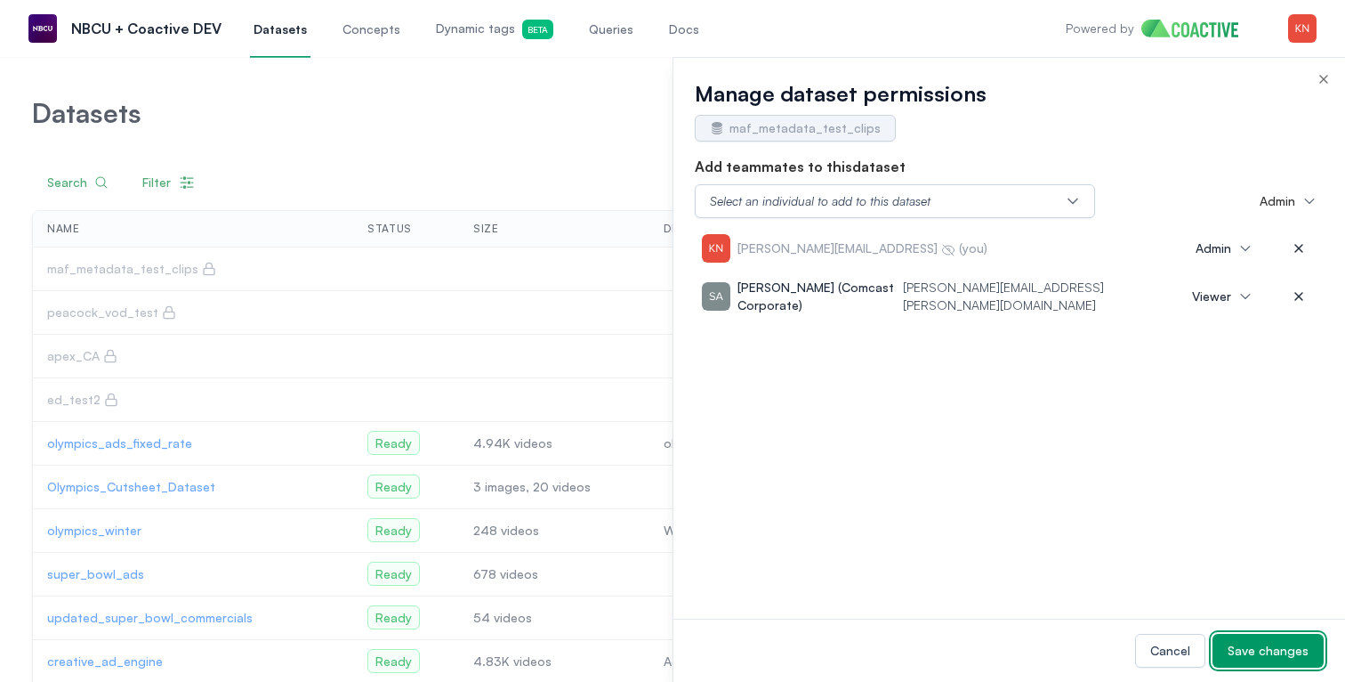
click at [1283, 650] on div "Save changes" at bounding box center [1268, 651] width 81 height 18
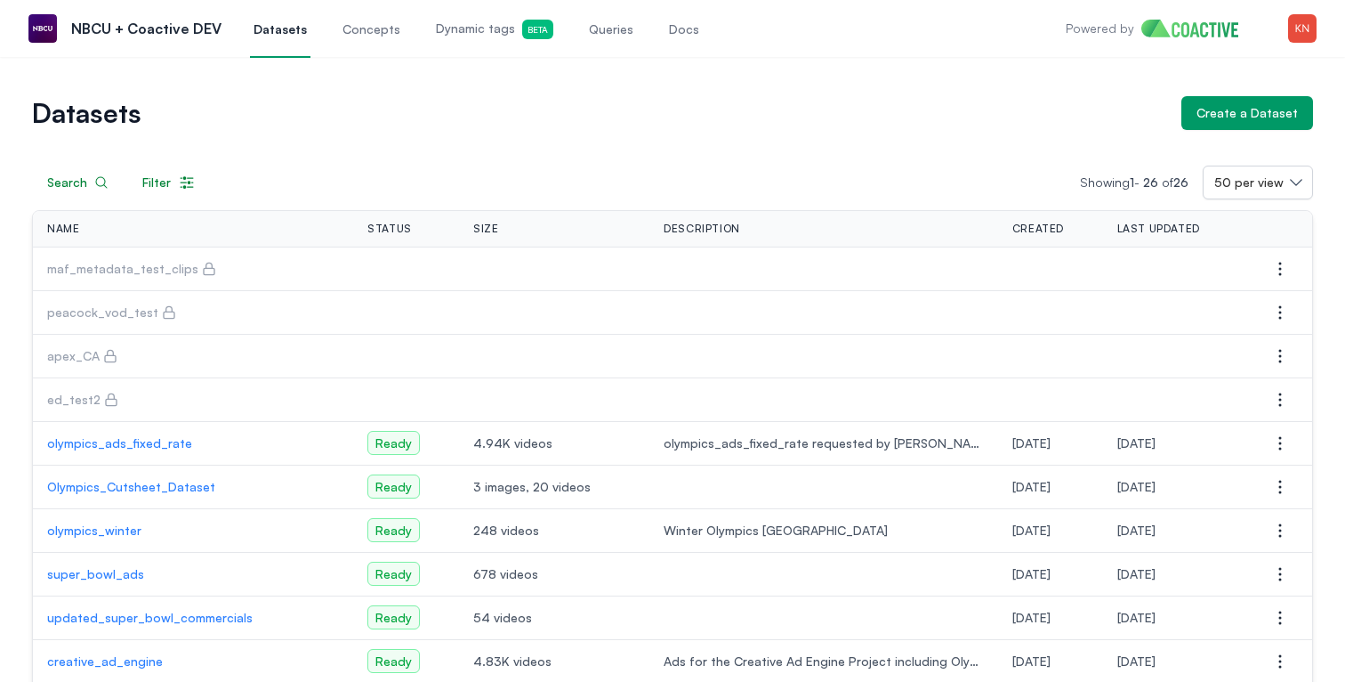
click at [1279, 269] on icon "button" at bounding box center [1280, 268] width 21 height 21
click at [1254, 299] on button "Manage permissions" at bounding box center [1191, 304] width 199 height 32
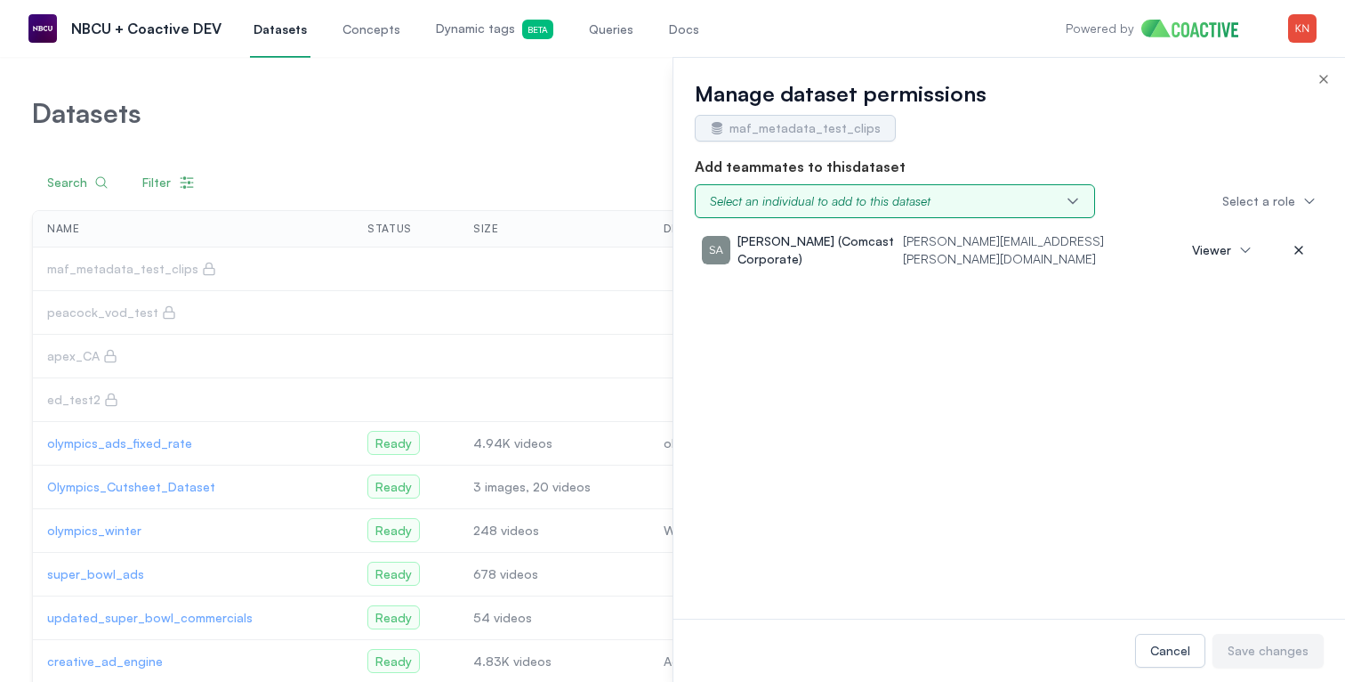
click at [1062, 205] on button "Select an individual to add to this dataset" at bounding box center [895, 201] width 400 height 34
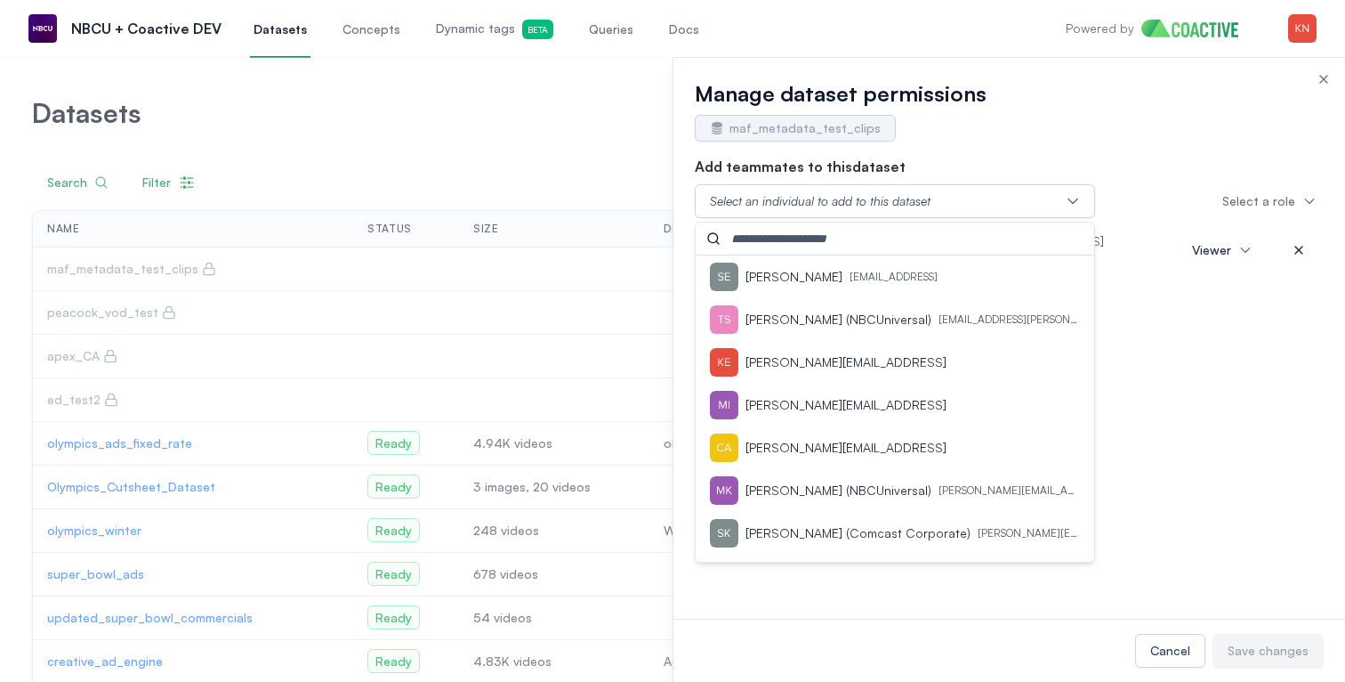
click at [1071, 157] on h3 "Add teammates to this dataset" at bounding box center [1009, 166] width 629 height 21
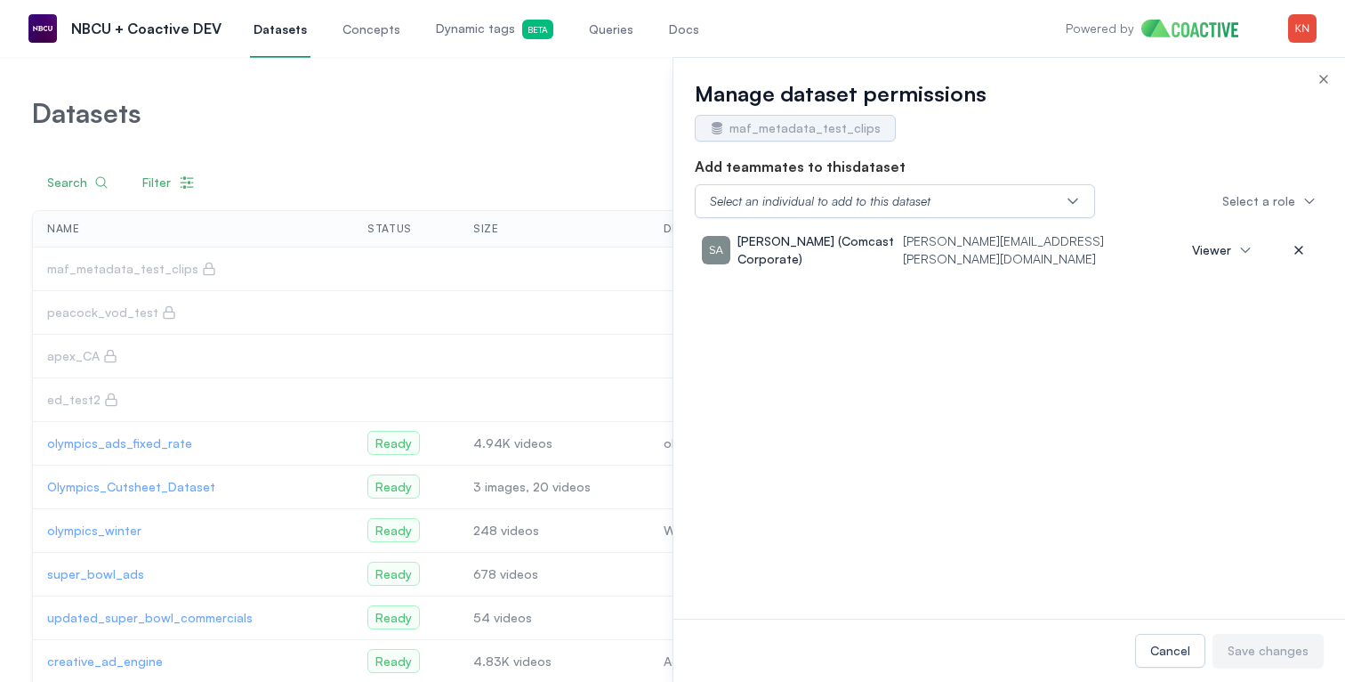
click at [1329, 70] on div "Manage dataset permissions maf_metadata_test_clips" at bounding box center [1010, 107] width 672 height 98
click at [1329, 76] on icon "button" at bounding box center [1324, 79] width 14 height 14
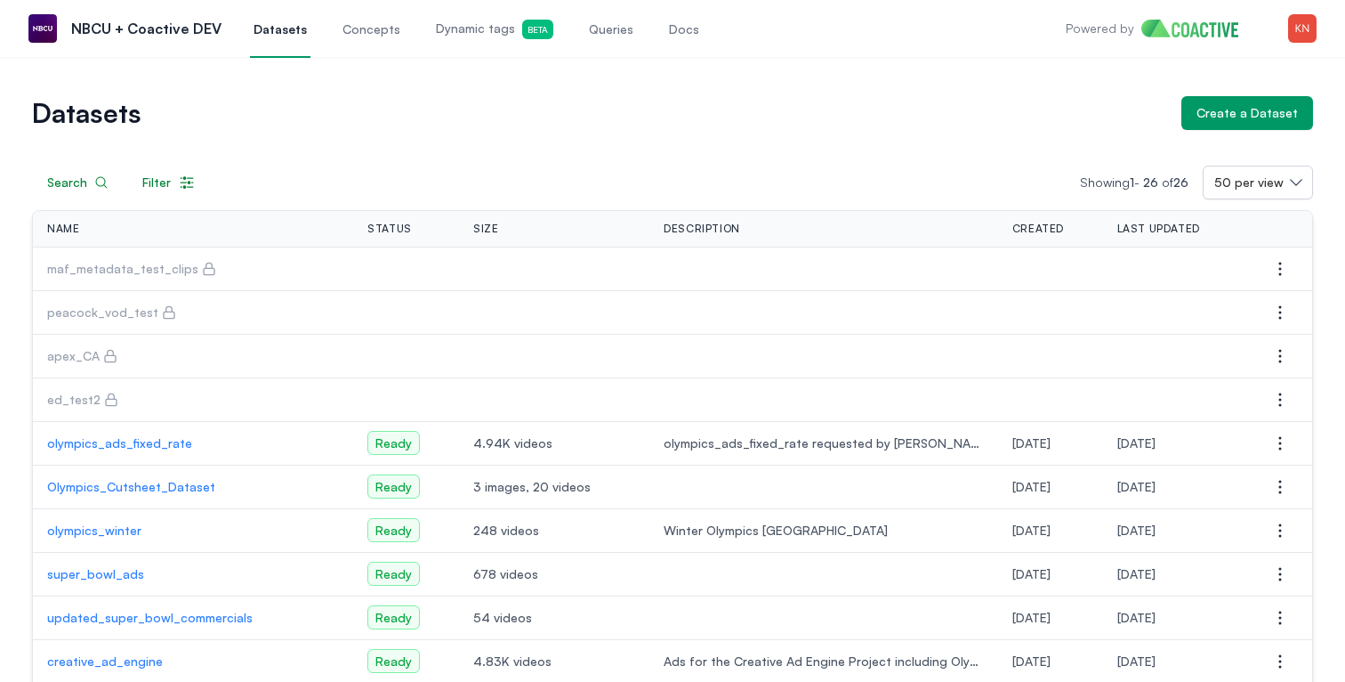
click at [1297, 268] on button "Open options" at bounding box center [1281, 269] width 36 height 36
click at [1251, 297] on button "Manage permissions" at bounding box center [1191, 304] width 199 height 32
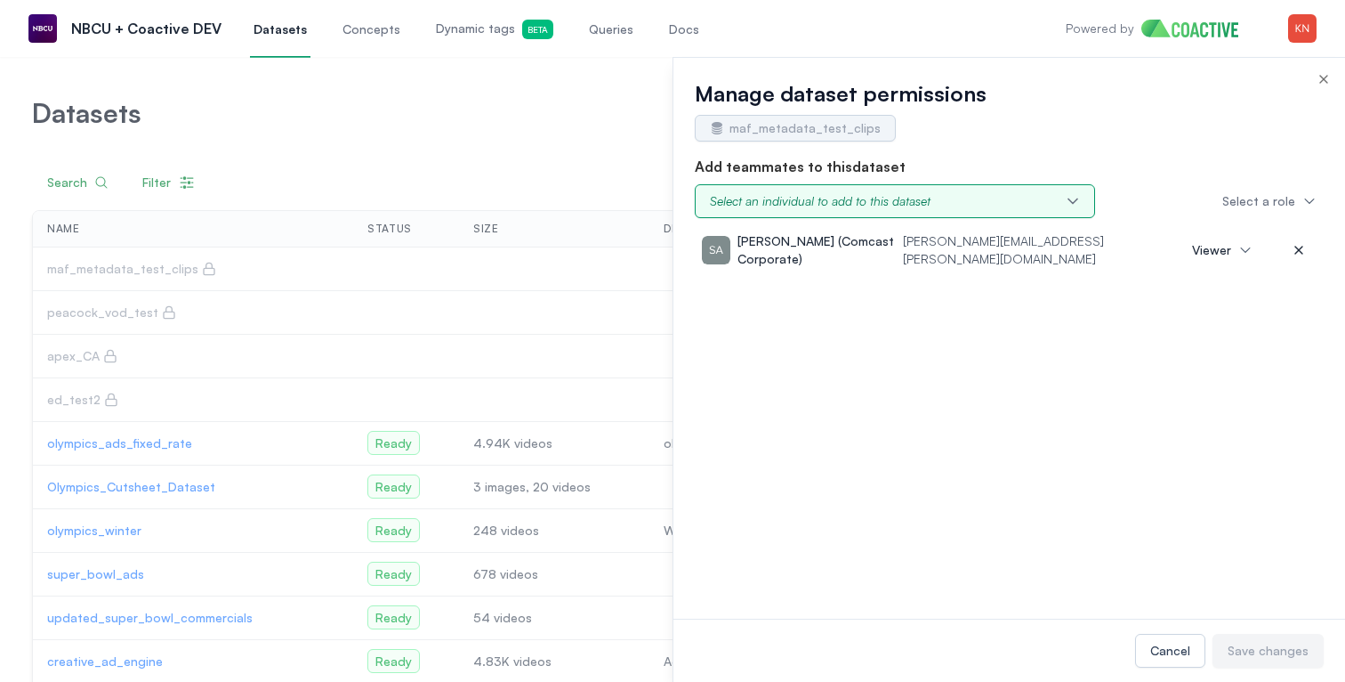
click at [1023, 205] on button "Select an individual to add to this dataset" at bounding box center [895, 201] width 400 height 34
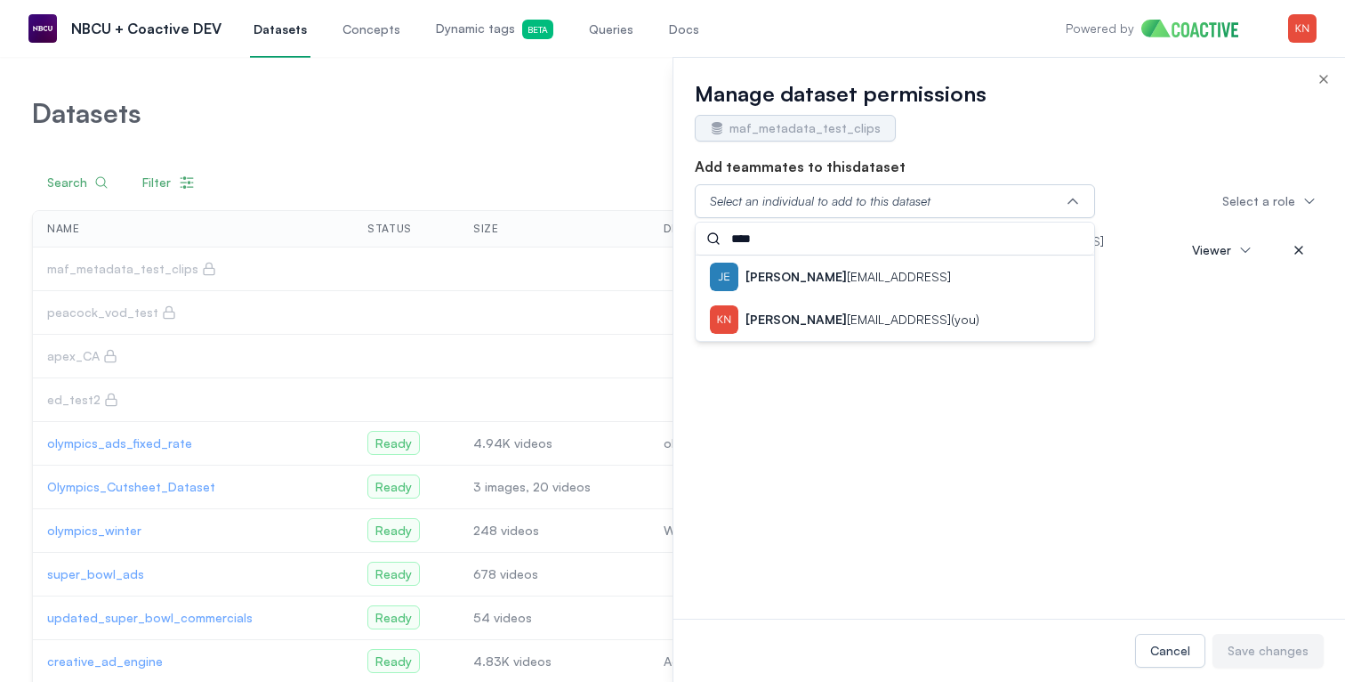
type input "****"
click at [911, 311] on div "[PERSON_NAME] [PERSON_NAME][EMAIL_ADDRESS] (you)" at bounding box center [895, 319] width 370 height 28
click at [1250, 361] on div "[PERSON_NAME][EMAIL_ADDRESS] (you) Viewer [PERSON_NAME] (Comcast Corporate) [PE…" at bounding box center [1009, 421] width 629 height 393
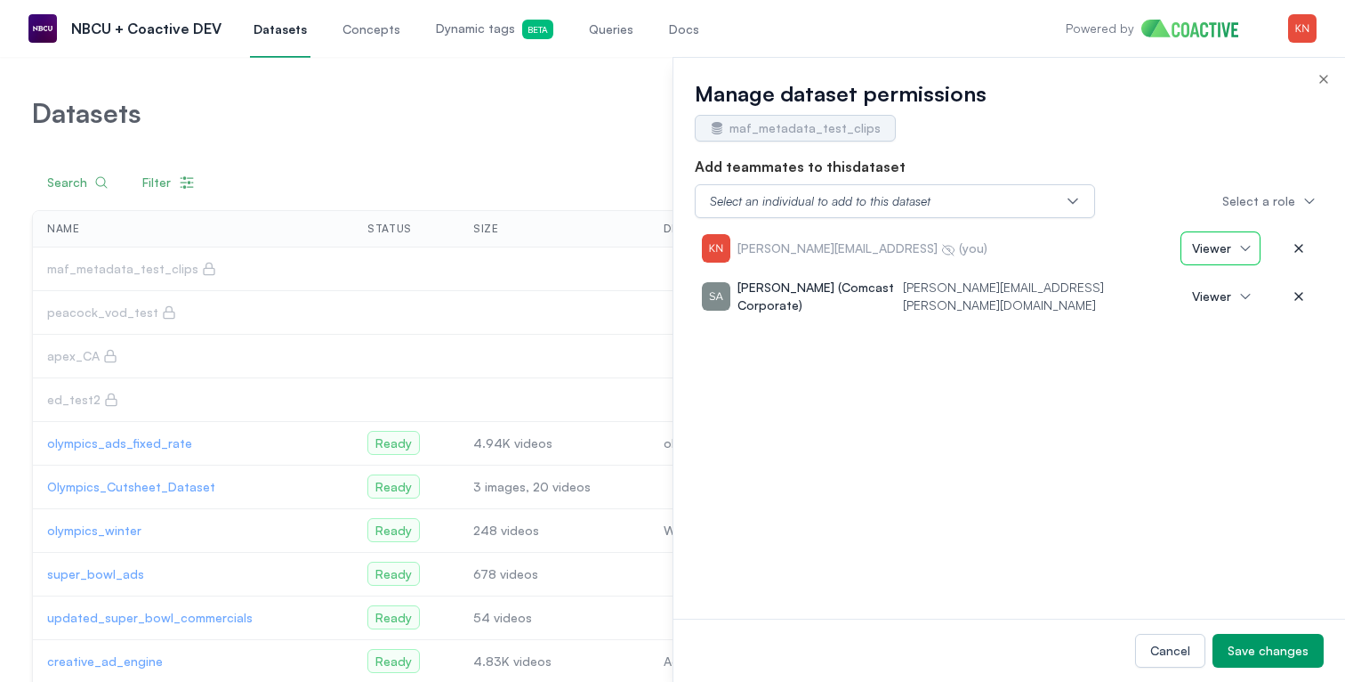
click at [1249, 244] on button "Viewer" at bounding box center [1221, 248] width 78 height 32
click at [1233, 293] on span "Admin" at bounding box center [1217, 288] width 36 height 18
click at [1255, 654] on div "Save changes" at bounding box center [1268, 651] width 81 height 18
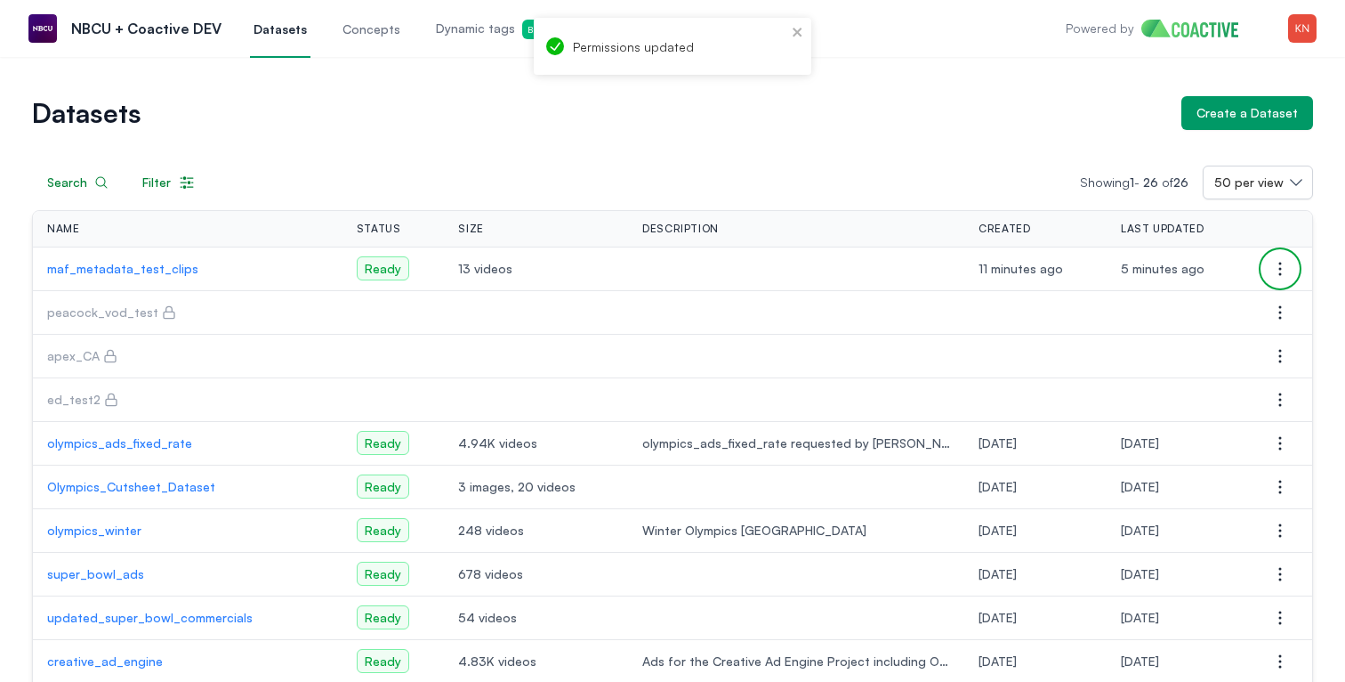
click at [1292, 265] on button "Open options" at bounding box center [1281, 269] width 36 height 36
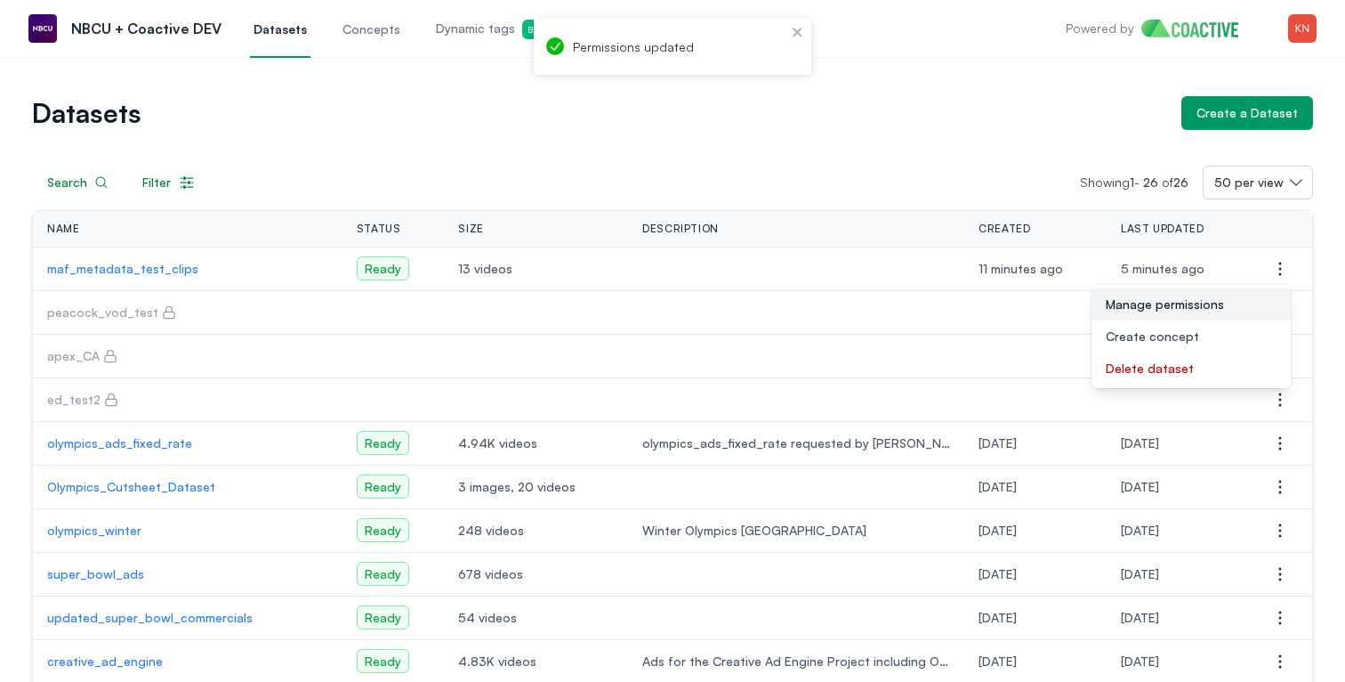
click at [1233, 311] on button "Manage permissions" at bounding box center [1191, 304] width 199 height 32
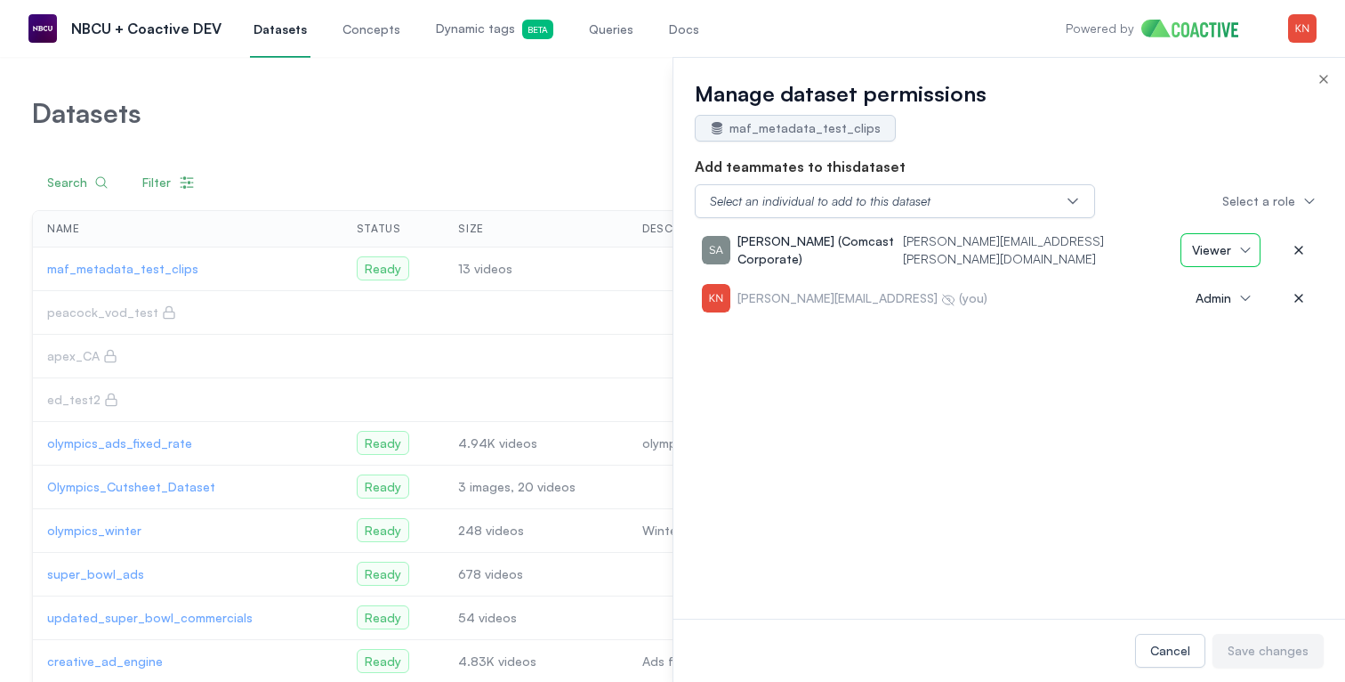
click at [1242, 250] on button "Viewer" at bounding box center [1221, 250] width 78 height 32
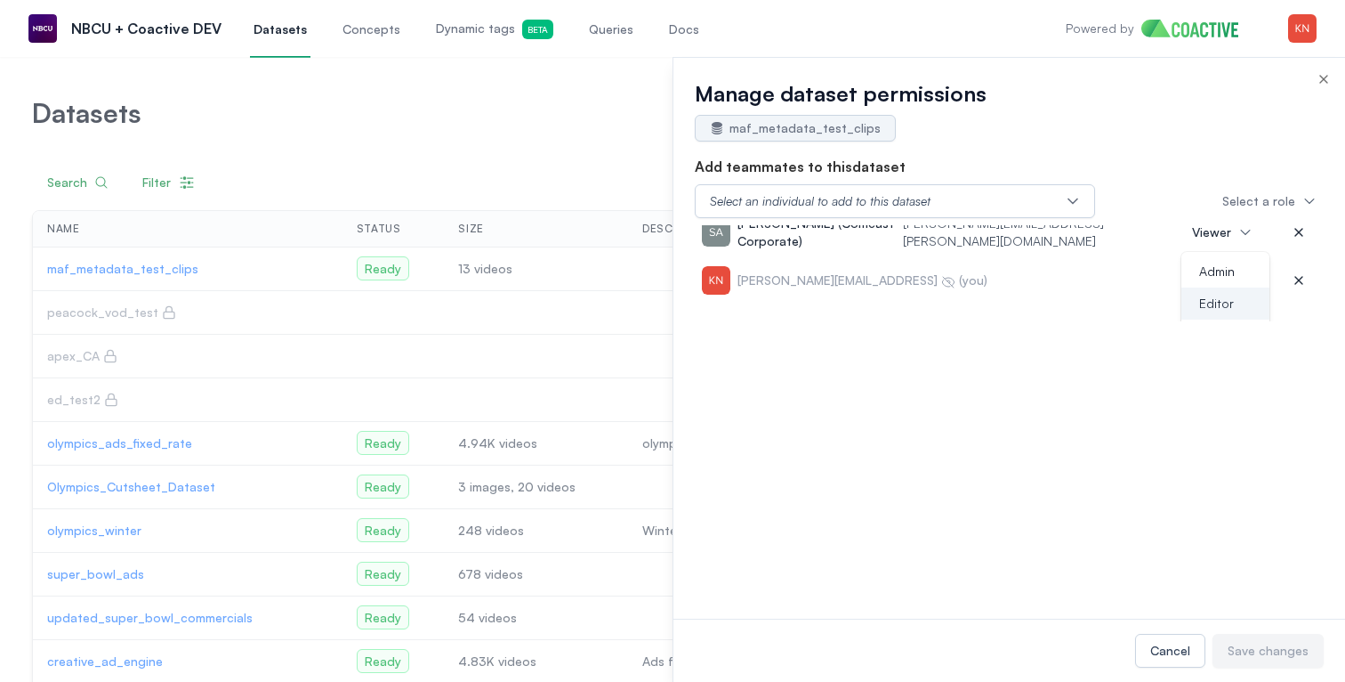
click at [1225, 312] on li "Editor" at bounding box center [1226, 303] width 88 height 32
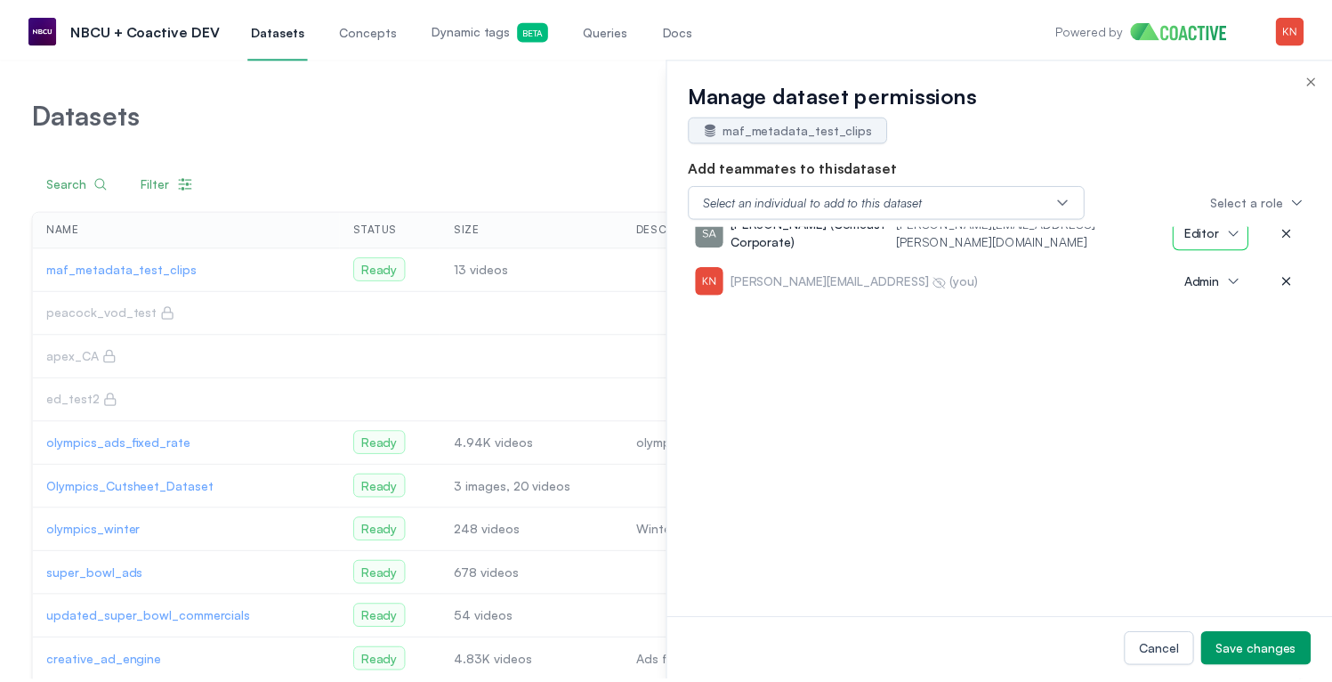
scroll to position [0, 0]
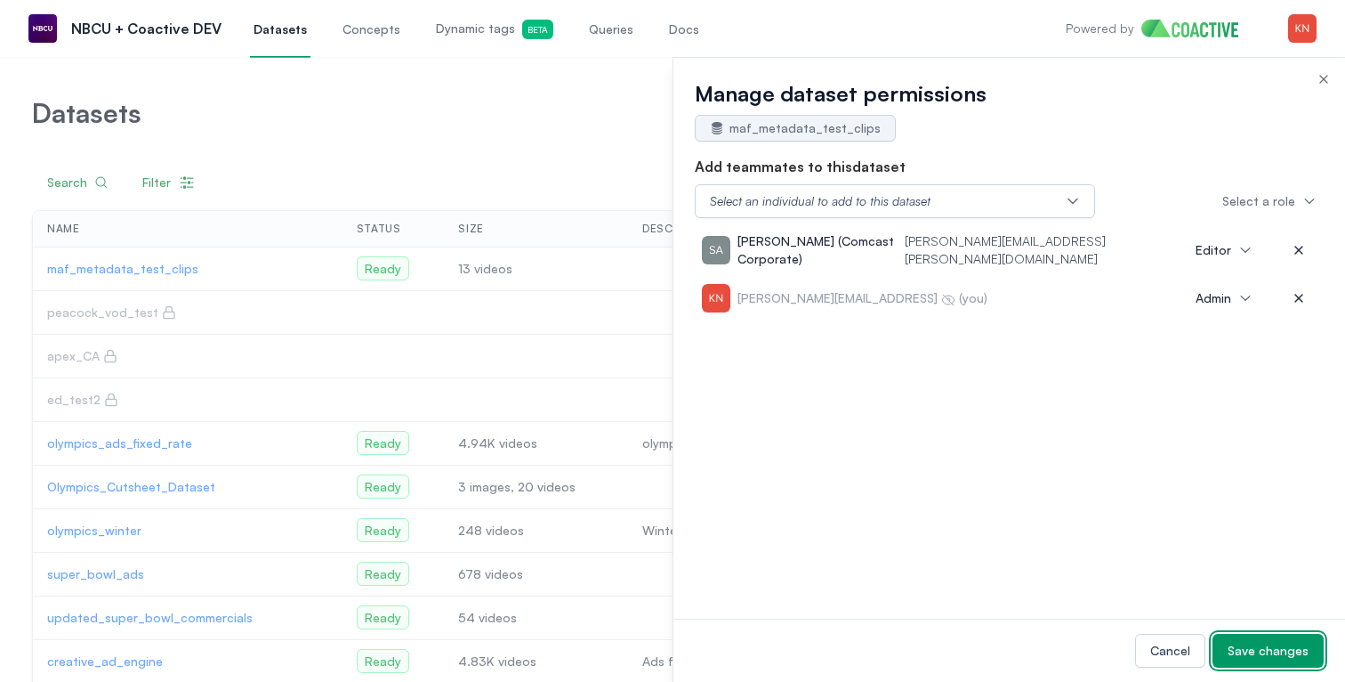
click at [1254, 641] on button "Save changes" at bounding box center [1268, 651] width 111 height 34
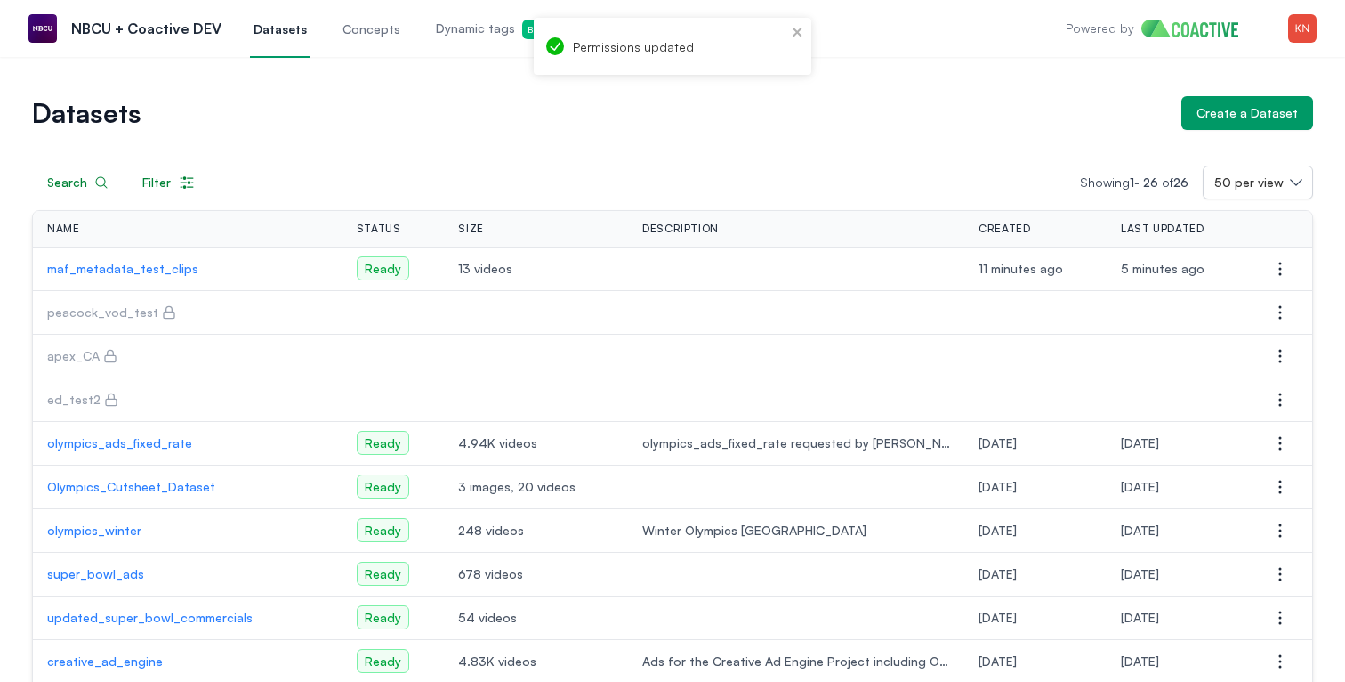
click at [283, 23] on span "Datasets" at bounding box center [280, 29] width 53 height 18
drag, startPoint x: 44, startPoint y: 267, endPoint x: 185, endPoint y: 267, distance: 141.5
click at [185, 267] on td "maf_metadata_test_clips" at bounding box center [187, 269] width 309 height 44
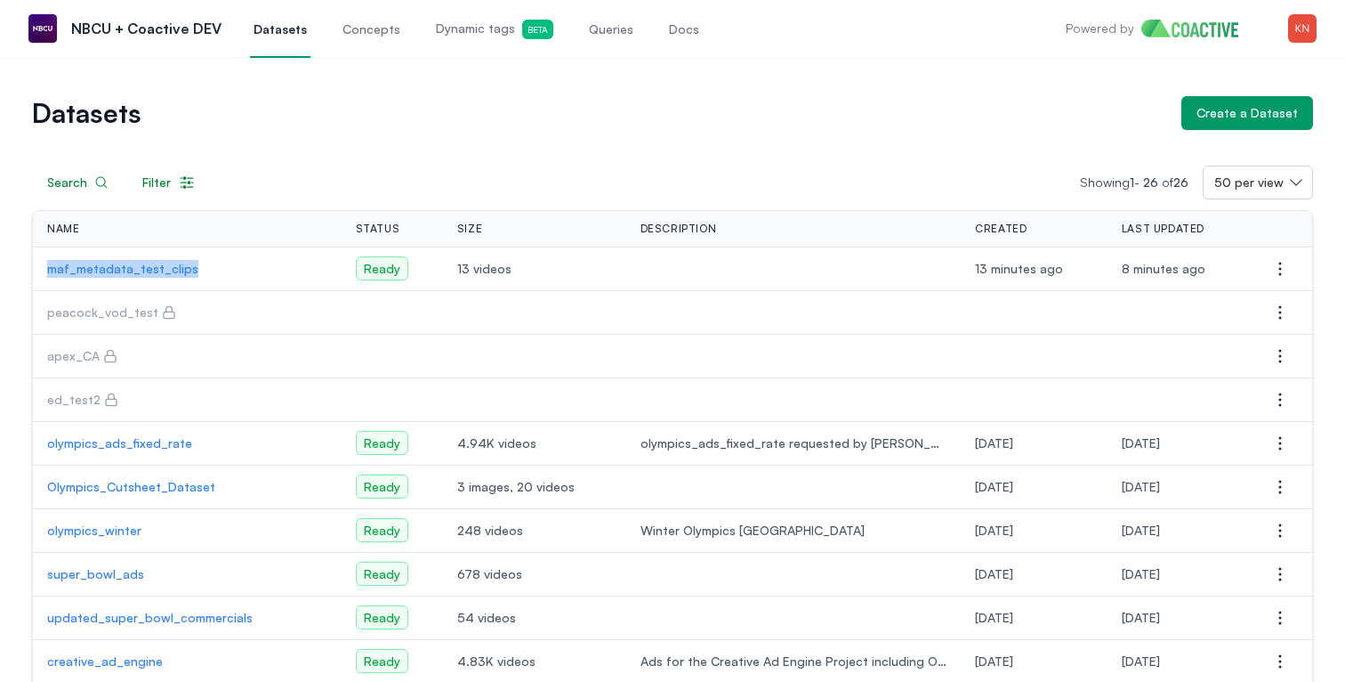
copy p "maf_metadata_test_clips"
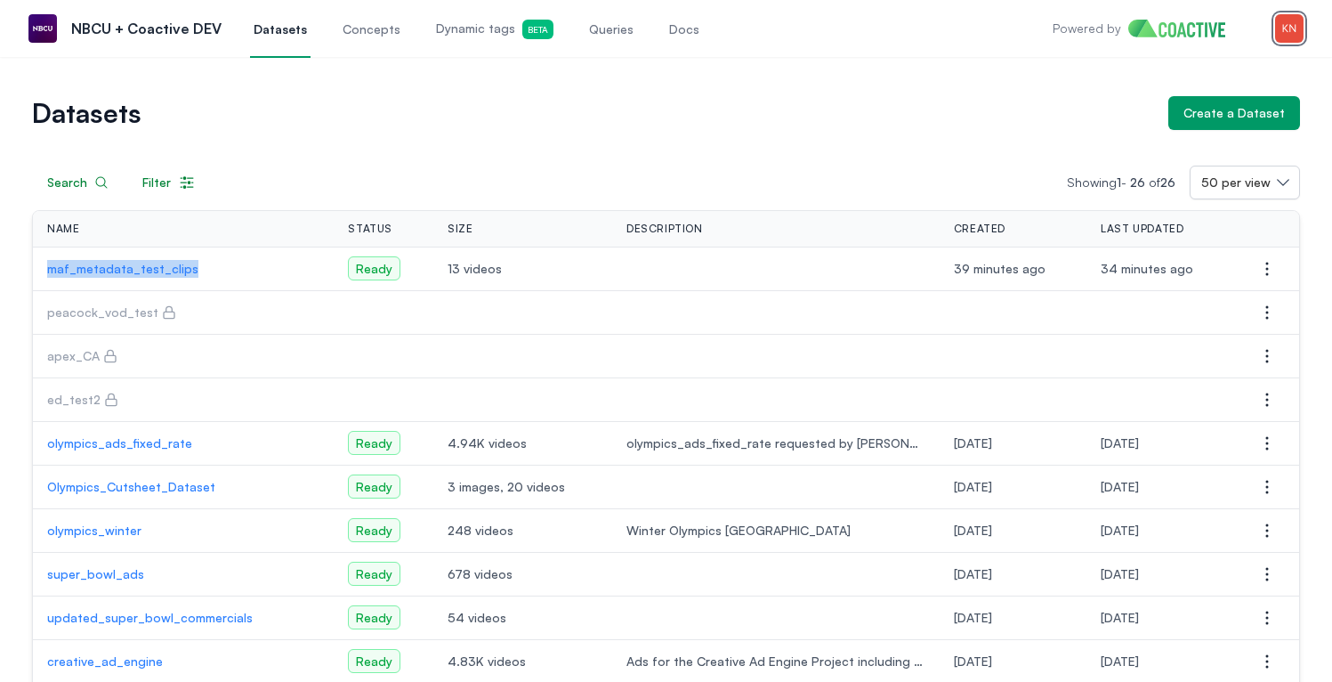
click at [1282, 29] on img "button" at bounding box center [1289, 28] width 28 height 28
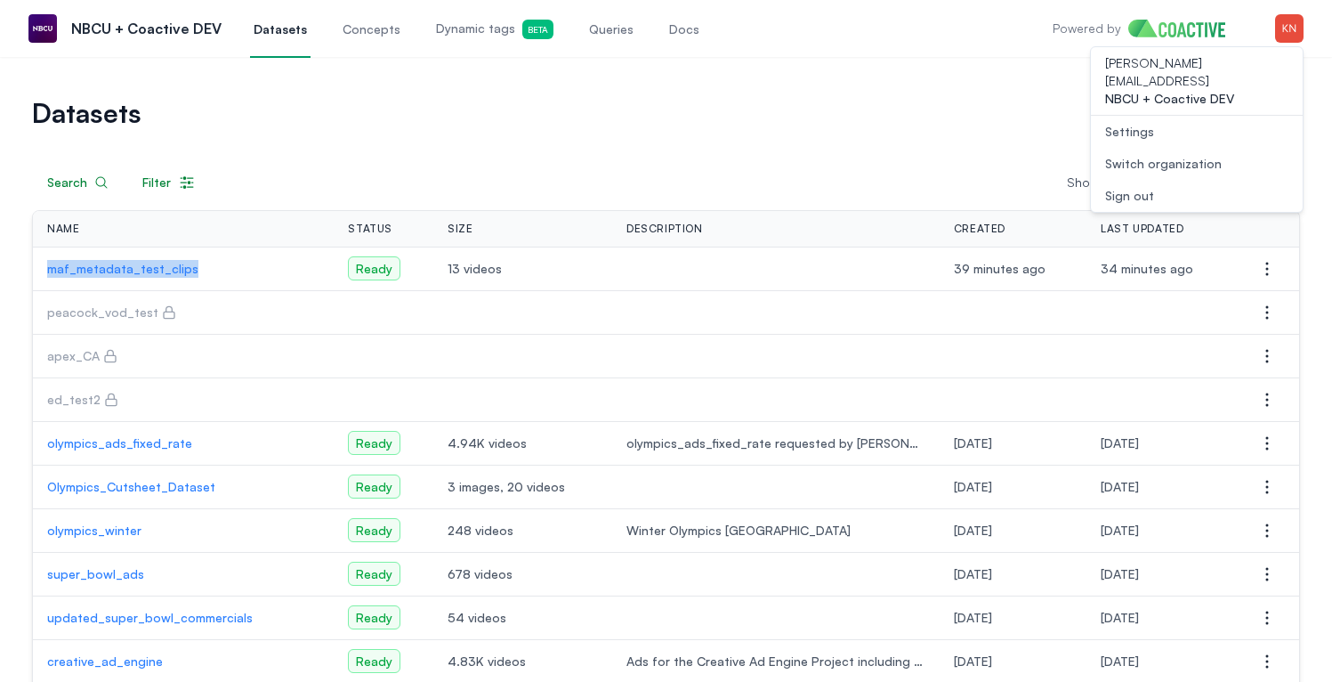
click at [1190, 155] on div "Switch organization" at bounding box center [1163, 164] width 117 height 18
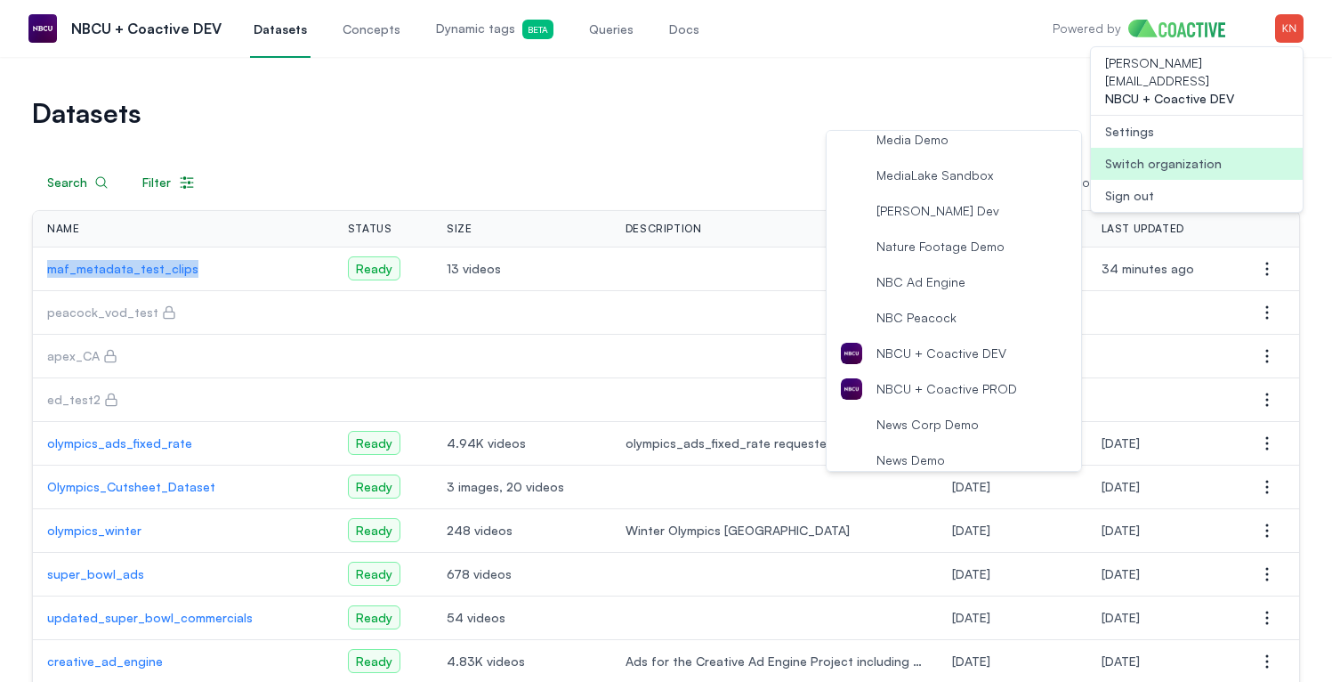
scroll to position [1612, 0]
click at [934, 432] on button "News Corp Demo" at bounding box center [954, 423] width 254 height 36
